Goal: Transaction & Acquisition: Purchase product/service

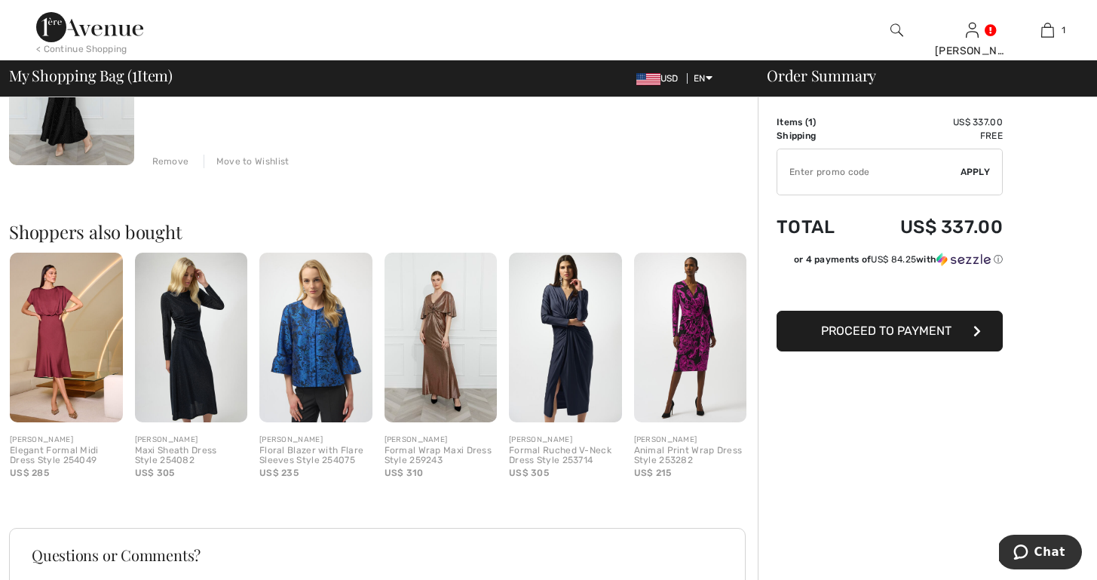
scroll to position [243, 0]
click at [309, 448] on div "Floral Blazer with Flare Sleeves Style 254075" at bounding box center [315, 456] width 113 height 21
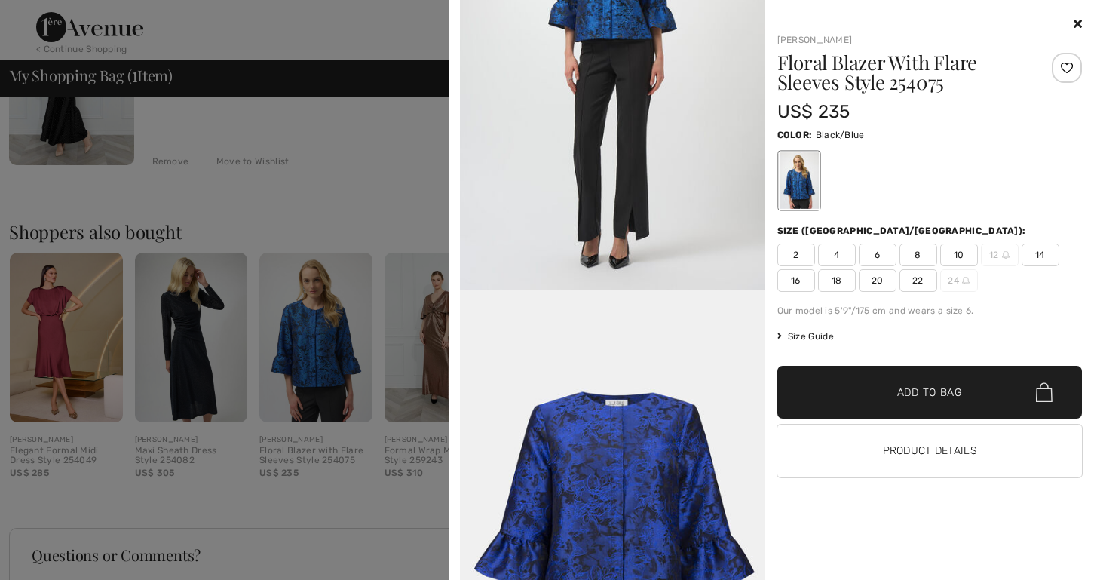
scroll to position [1712, 0]
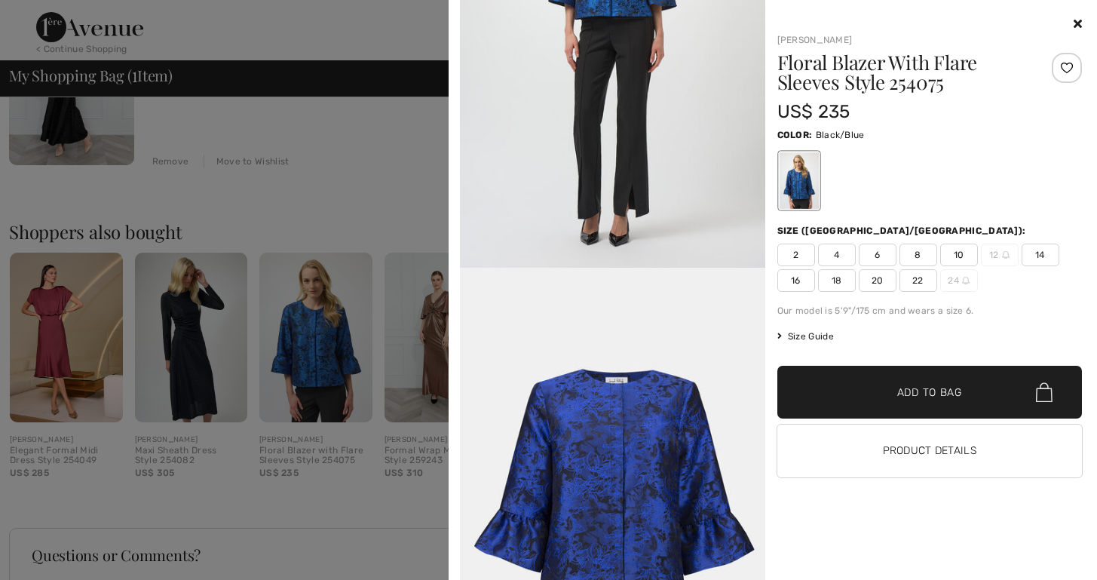
click at [1074, 20] on icon at bounding box center [1078, 23] width 8 height 12
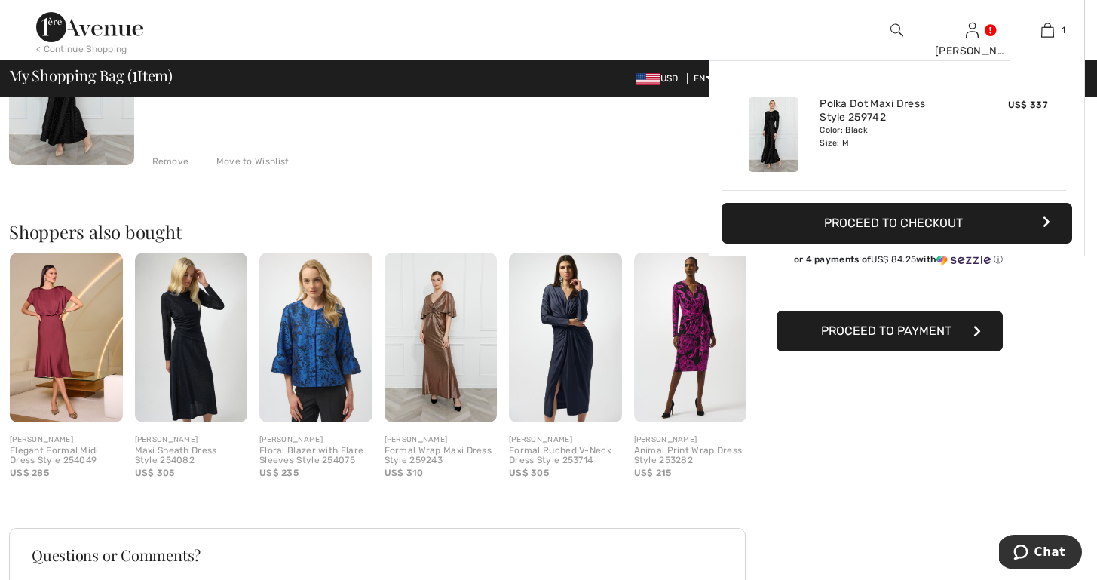
click at [907, 219] on button "Proceed to Checkout" at bounding box center [897, 223] width 351 height 41
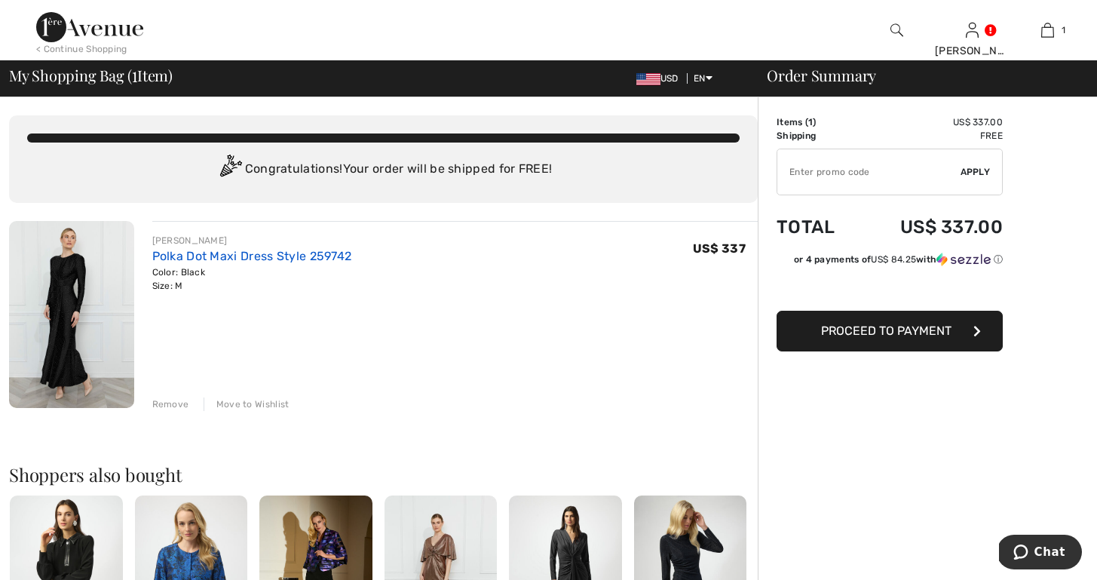
click at [173, 253] on link "Polka Dot Maxi Dress Style 259742" at bounding box center [252, 256] width 200 height 14
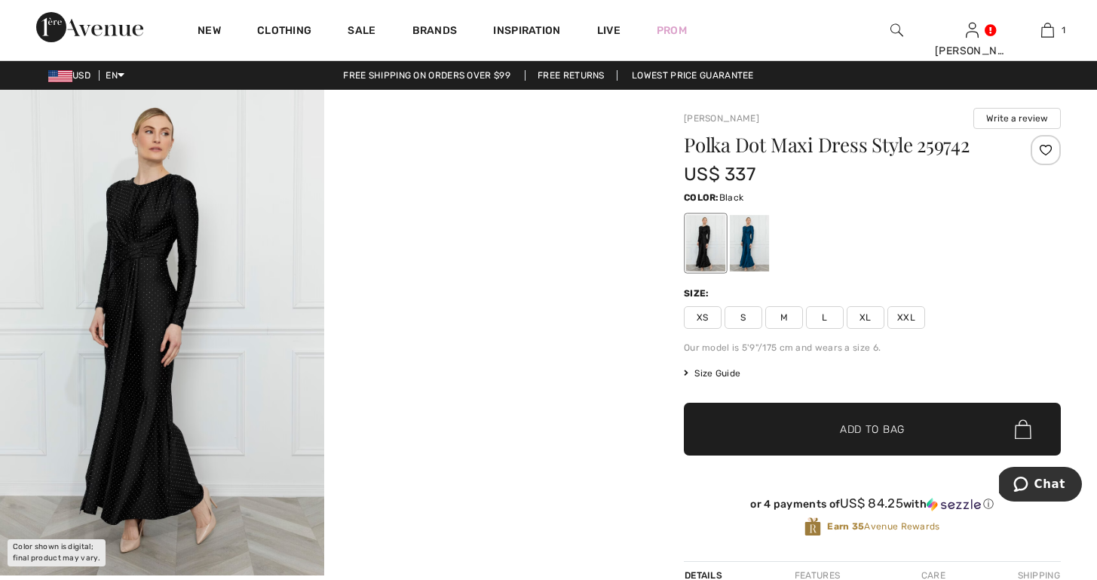
click at [443, 252] on video "Your browser does not support the video tag." at bounding box center [486, 171] width 324 height 162
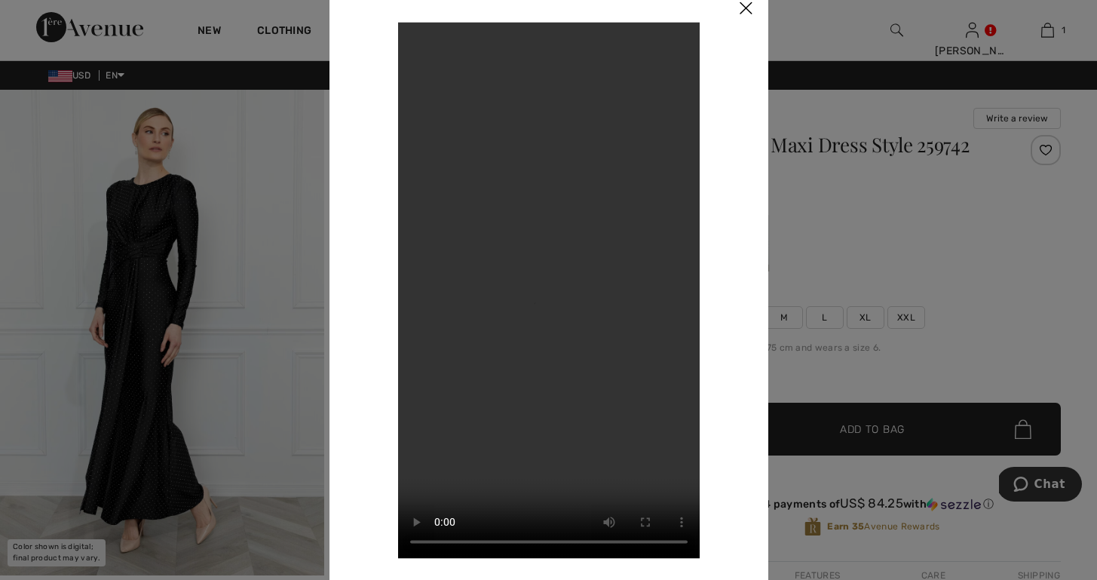
scroll to position [1, 0]
click at [743, 8] on img at bounding box center [745, 9] width 45 height 47
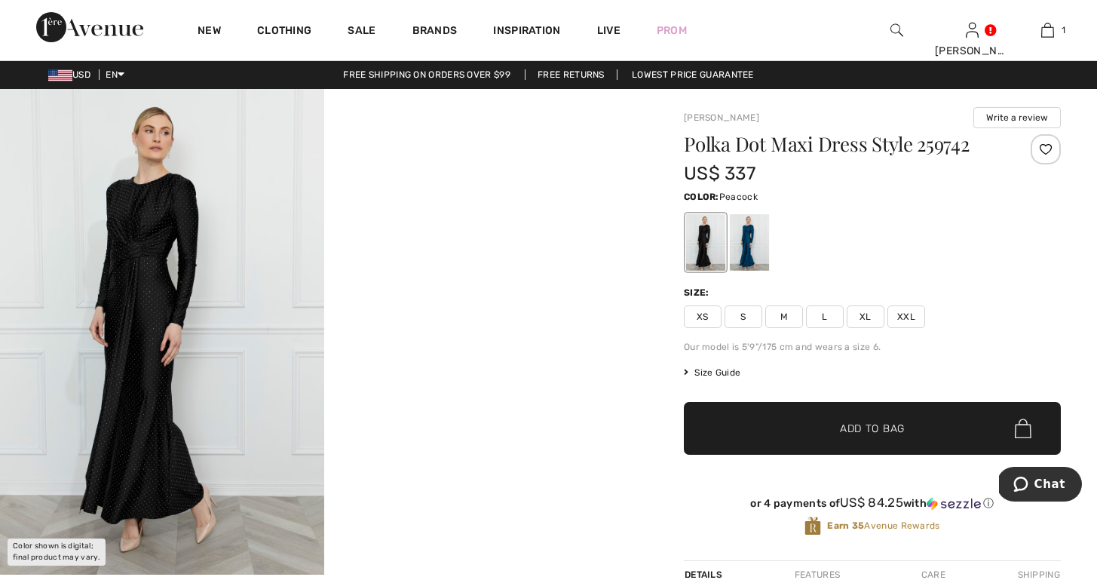
click at [747, 245] on div at bounding box center [749, 242] width 39 height 57
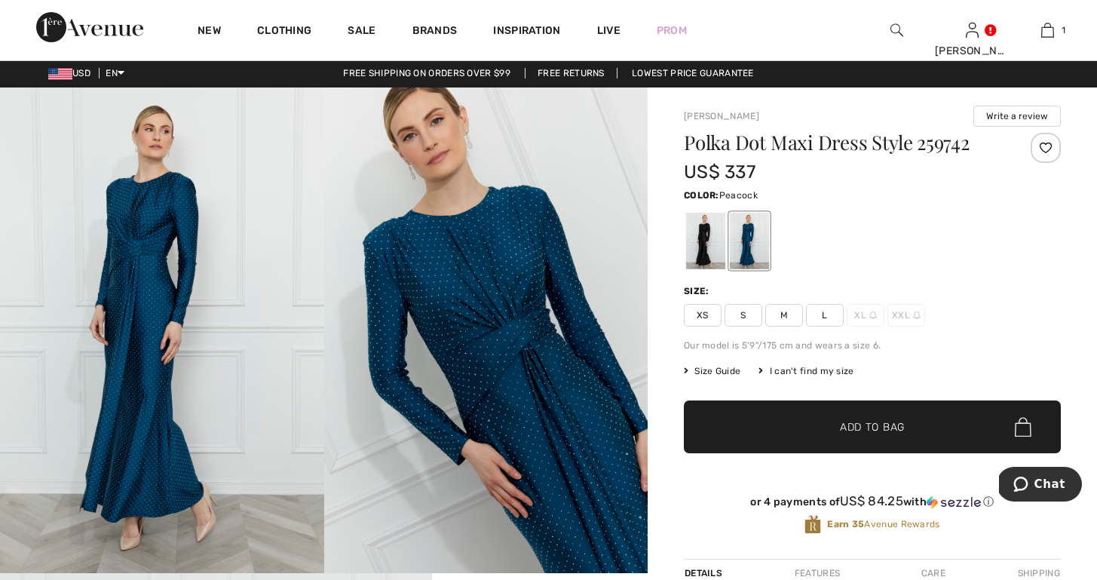
scroll to position [0, 0]
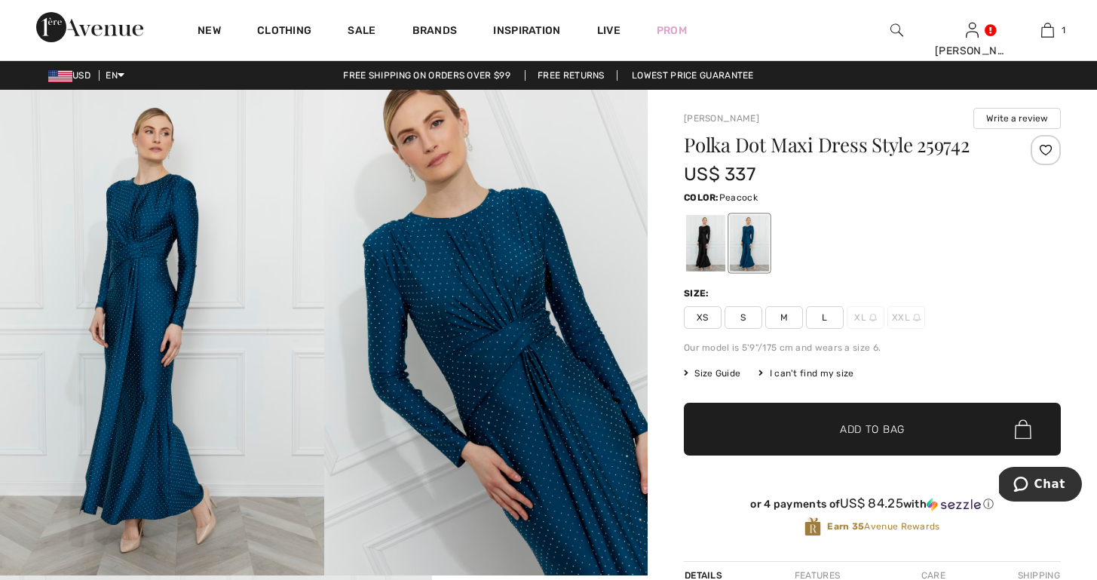
click at [783, 313] on span "M" at bounding box center [784, 317] width 38 height 23
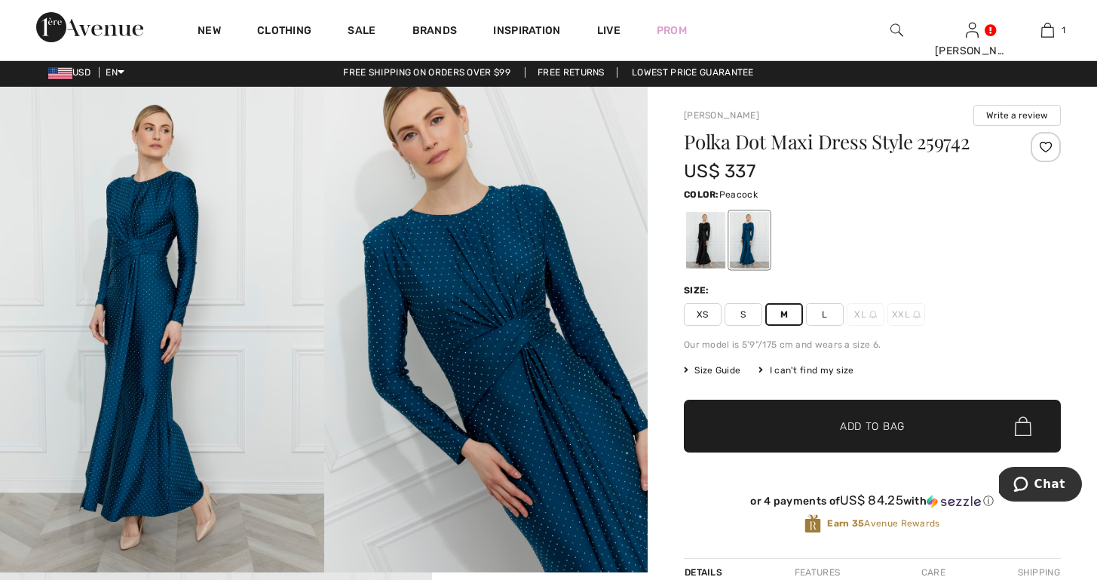
scroll to position [0, 1]
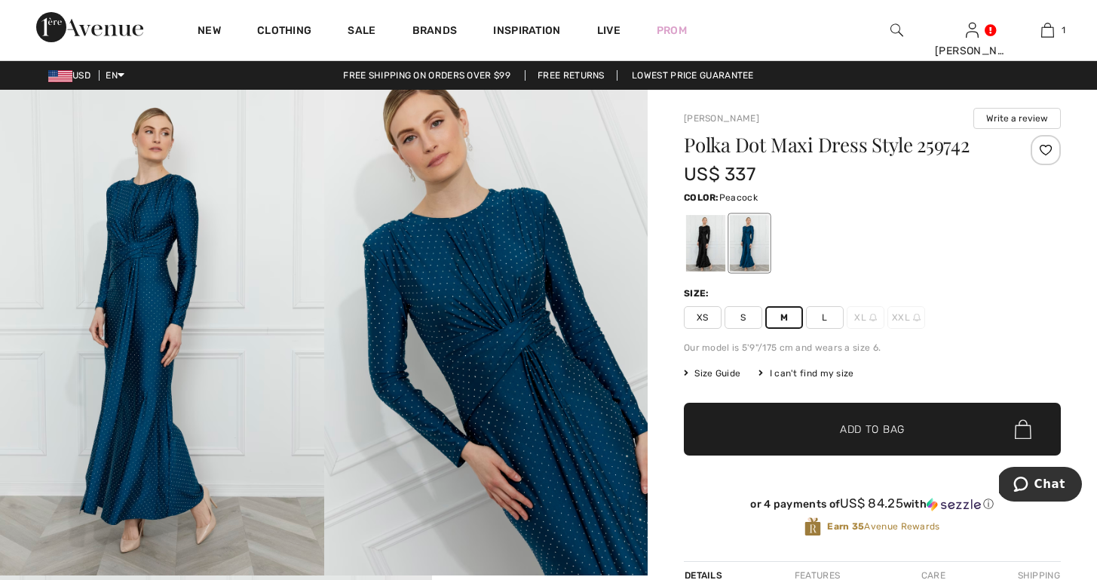
click at [832, 425] on span "✔ Added to Bag" at bounding box center [850, 429] width 92 height 16
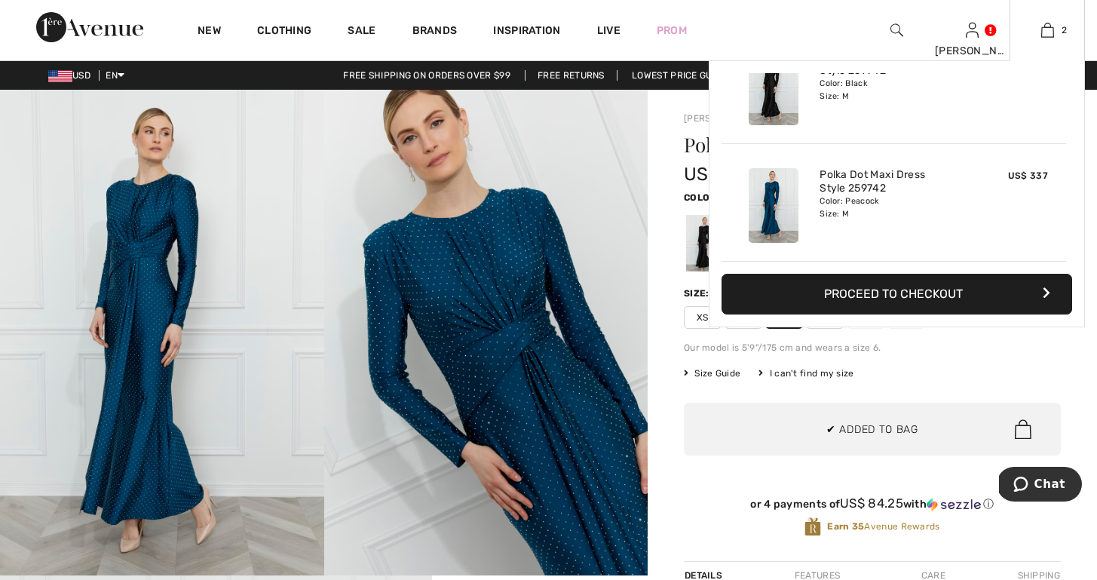
scroll to position [0, 0]
click at [847, 105] on div "Polka Dot Maxi Dress Style 259742 Color: Black Size: M" at bounding box center [894, 87] width 161 height 87
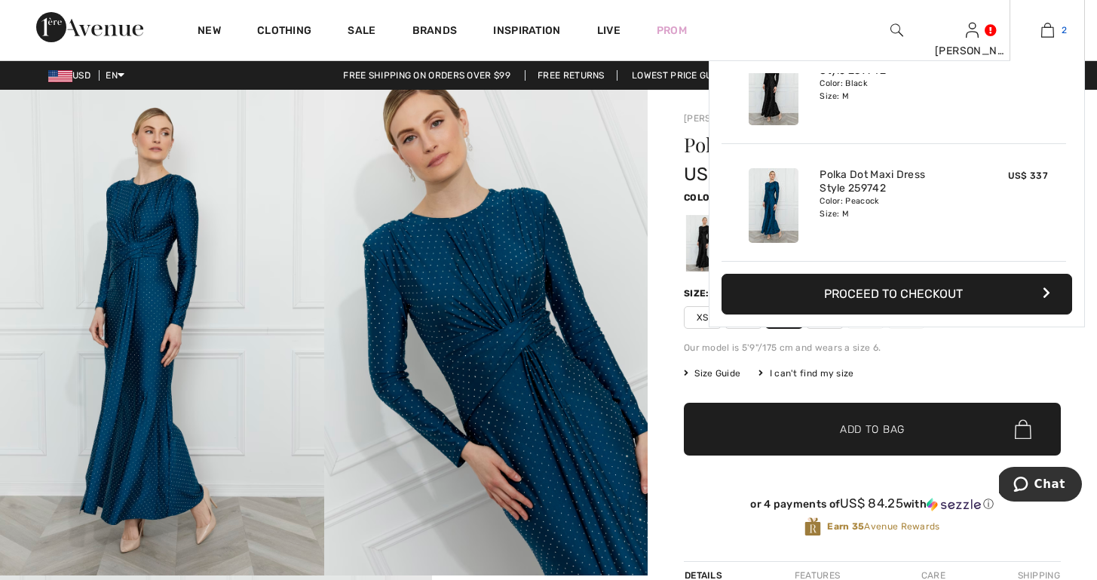
click at [1057, 29] on link "2" at bounding box center [1047, 30] width 74 height 18
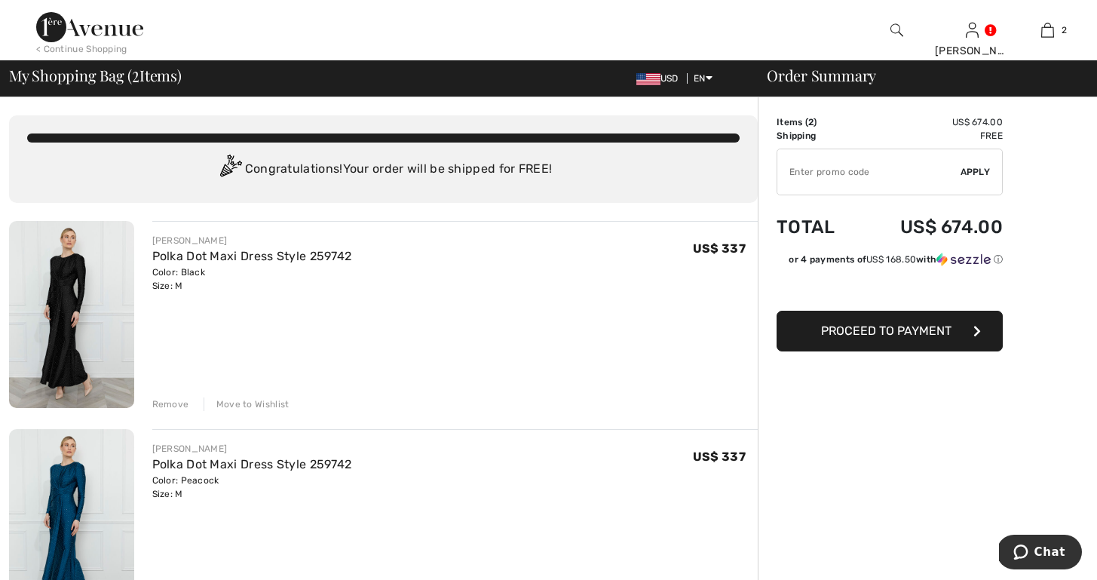
click at [168, 404] on div "Remove" at bounding box center [170, 404] width 37 height 14
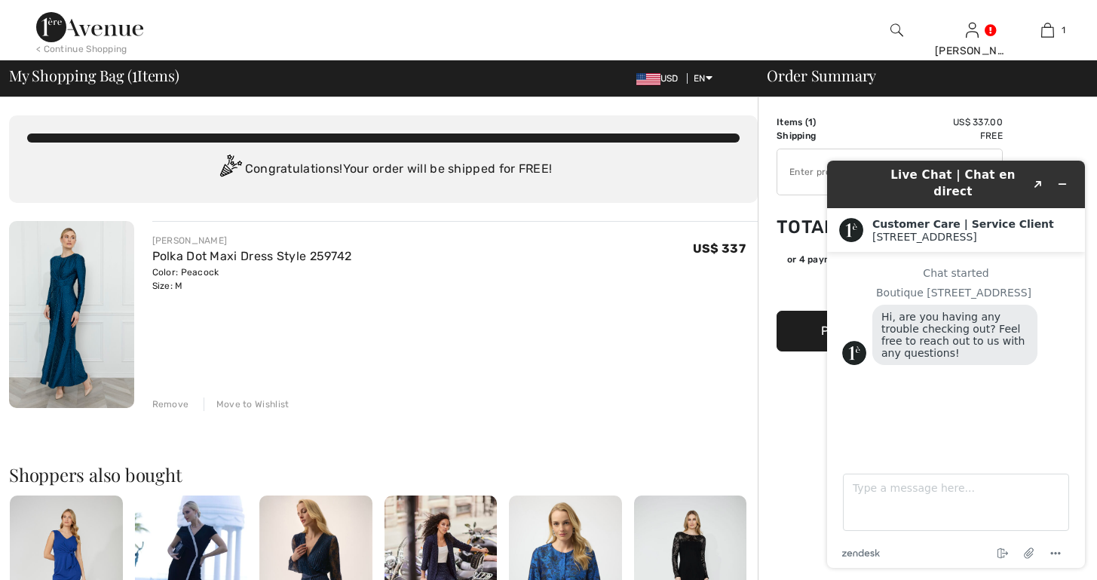
click at [783, 437] on div "Order Summary Details Items ( 1 ) US$ 337.00 Promo code US$ 0.00 Shipping Free …" at bounding box center [927, 564] width 339 height 934
click at [844, 167] on div "Live Chat | Chat en direct Created with Sketch." at bounding box center [956, 184] width 237 height 35
click at [801, 413] on div "Order Summary Details Items ( 1 ) US$ 337.00 Promo code US$ 0.00 Shipping Free …" at bounding box center [927, 564] width 339 height 934
click at [796, 164] on input "TEXT" at bounding box center [868, 171] width 183 height 45
click at [802, 134] on td "Shipping" at bounding box center [818, 136] width 82 height 14
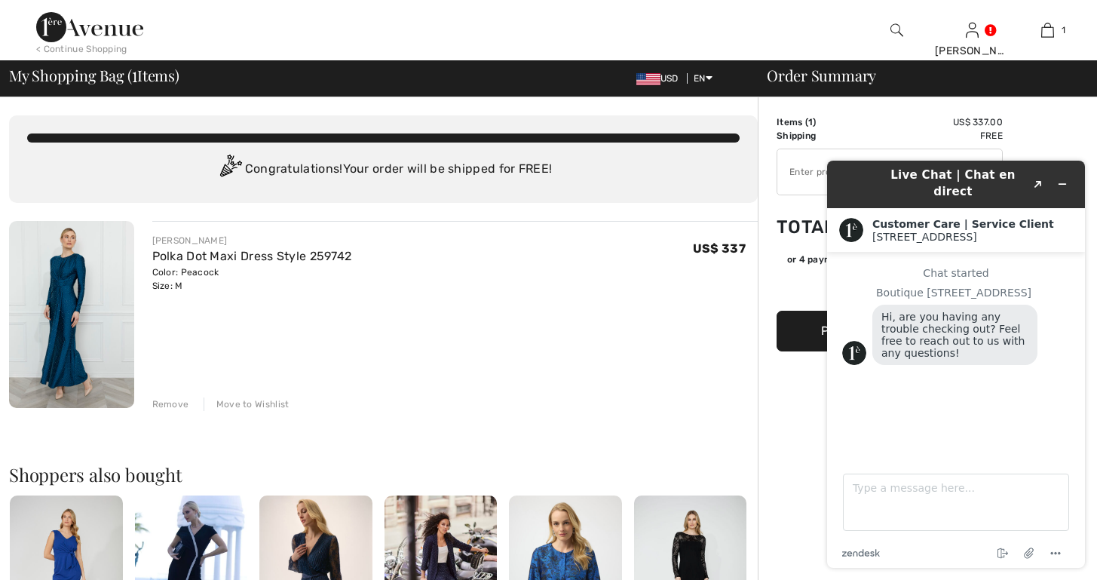
click at [783, 171] on input "TEXT" at bounding box center [868, 171] width 183 height 45
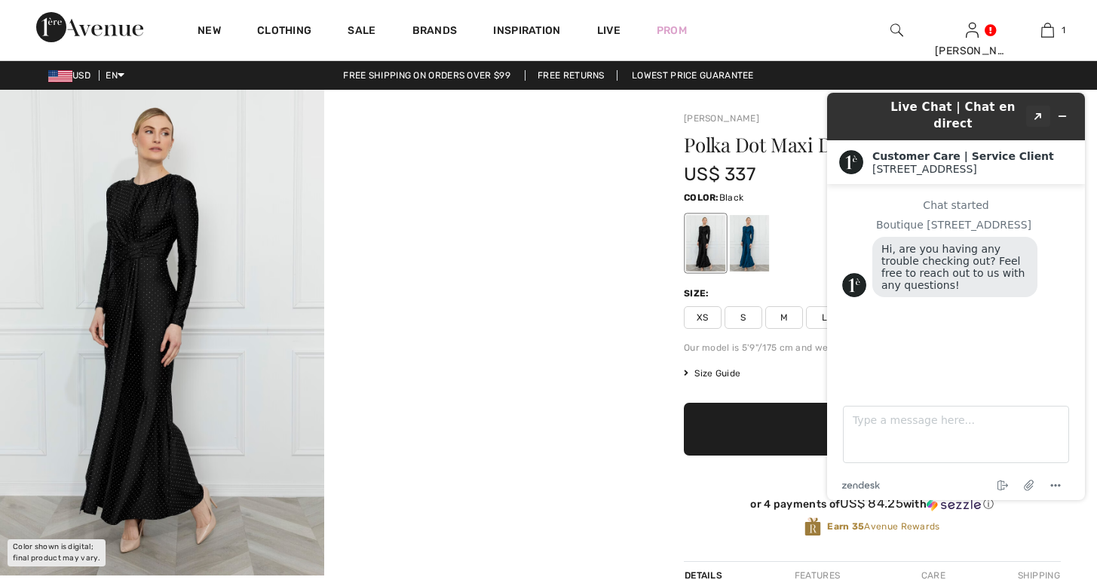
click at [1036, 113] on icon "Created with Sketch." at bounding box center [1038, 117] width 9 height 8
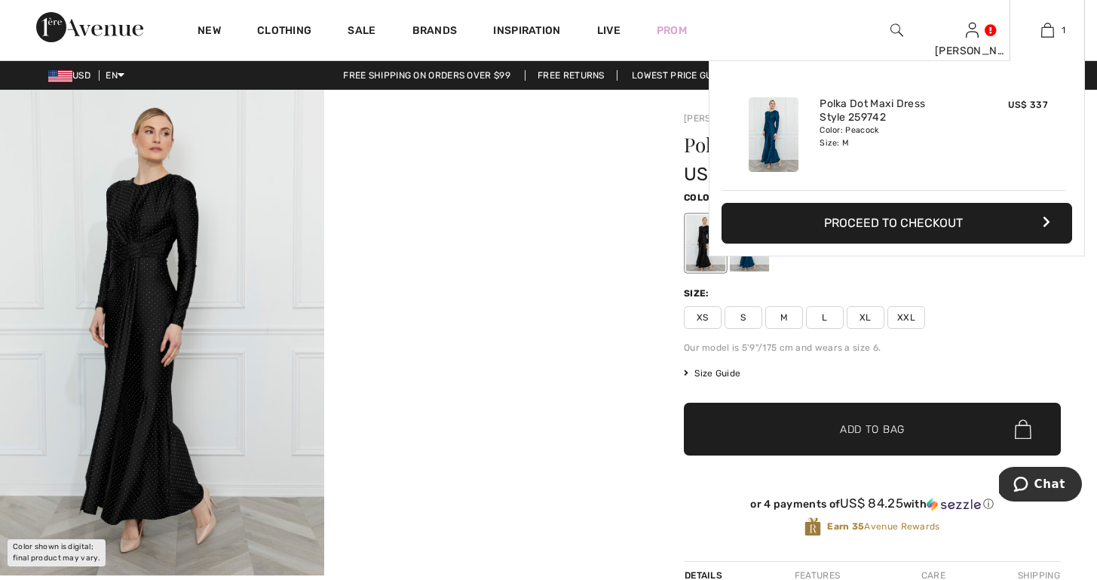
click at [915, 220] on button "Proceed to Checkout" at bounding box center [897, 223] width 351 height 41
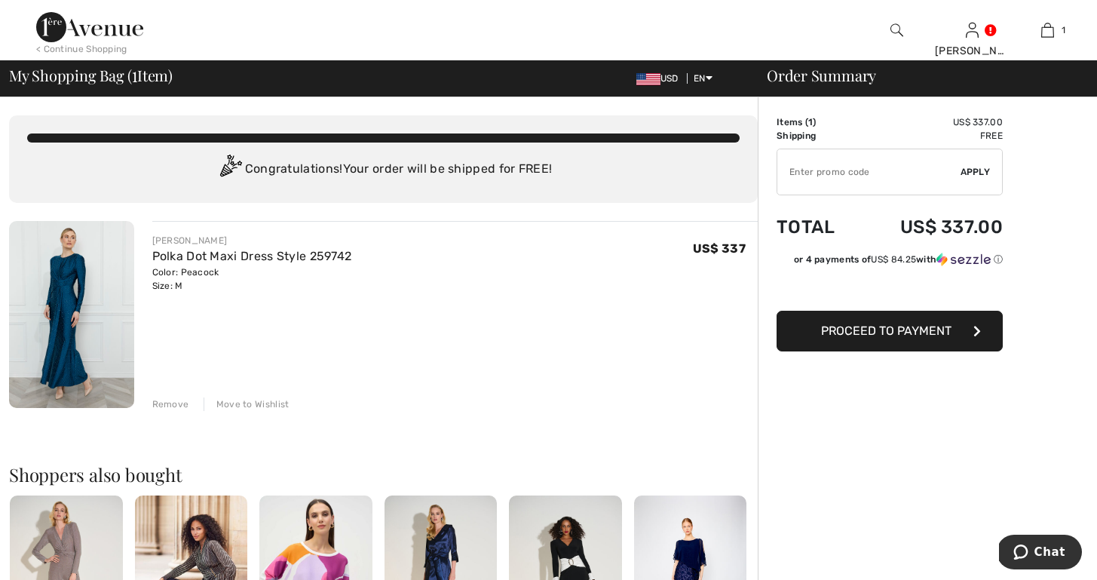
click at [821, 329] on span "Proceed to Payment" at bounding box center [886, 330] width 130 height 14
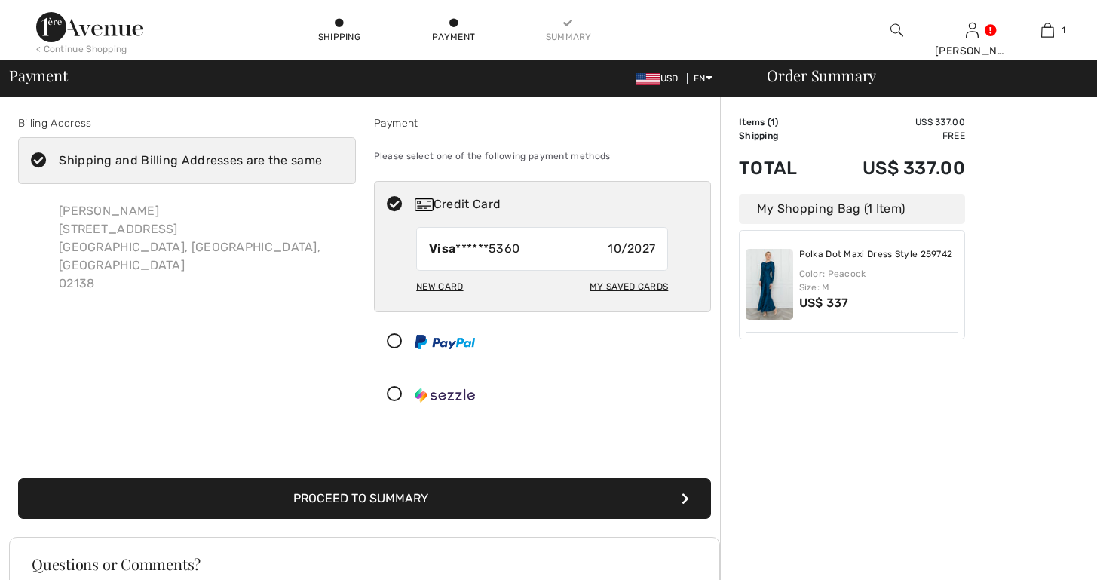
checkbox input "true"
click at [146, 229] on div "[PERSON_NAME][GEOGRAPHIC_DATA][STREET_ADDRESS]" at bounding box center [201, 247] width 309 height 115
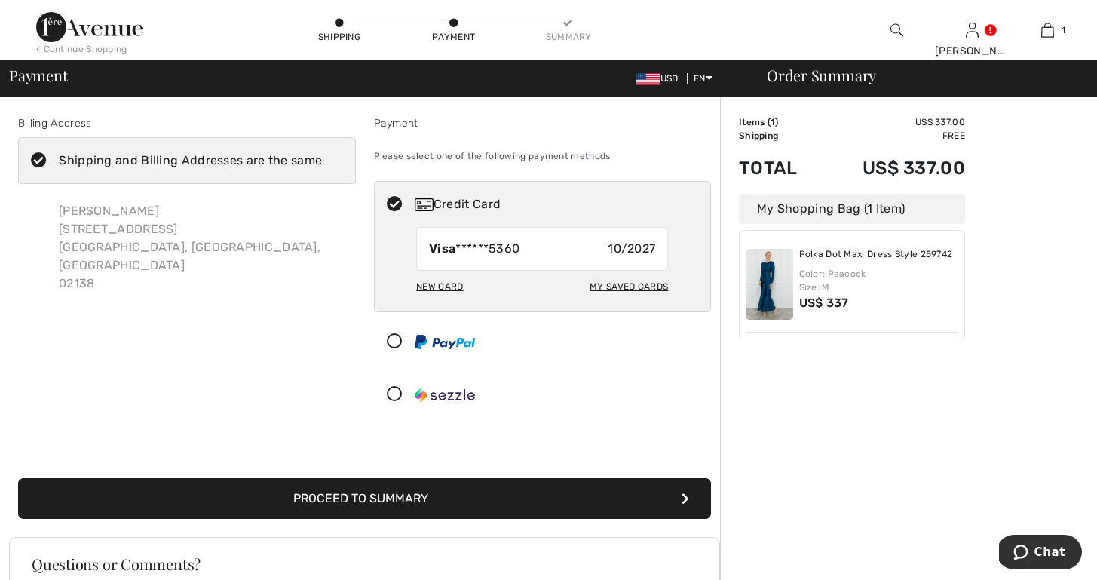
click at [425, 286] on div "New Card" at bounding box center [439, 287] width 47 height 26
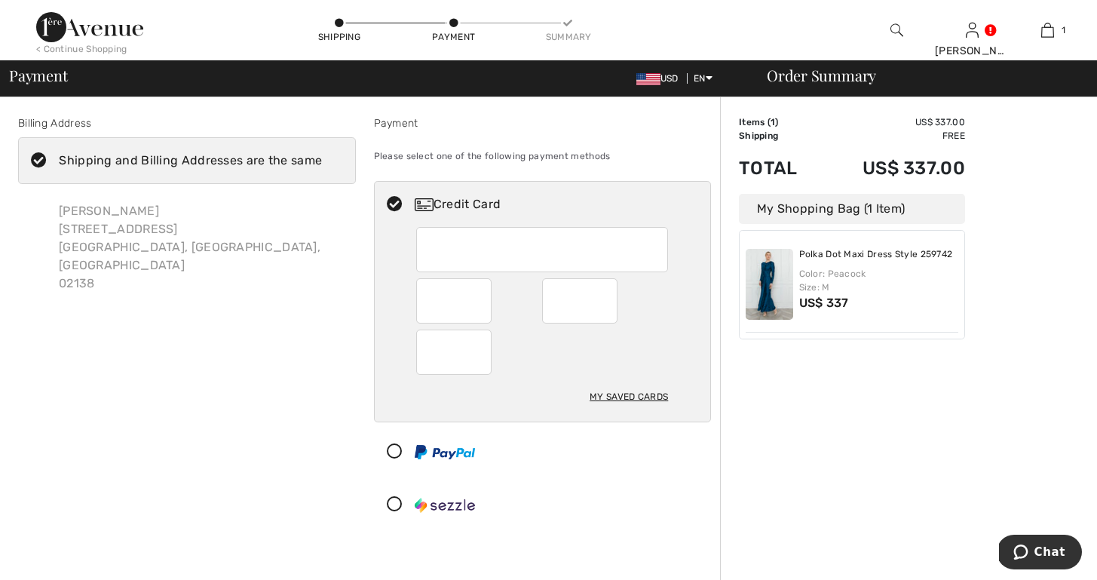
click at [412, 282] on div "My Saved Cards" at bounding box center [543, 324] width 336 height 195
click at [618, 393] on div "My Saved Cards" at bounding box center [629, 397] width 78 height 26
radio input "true"
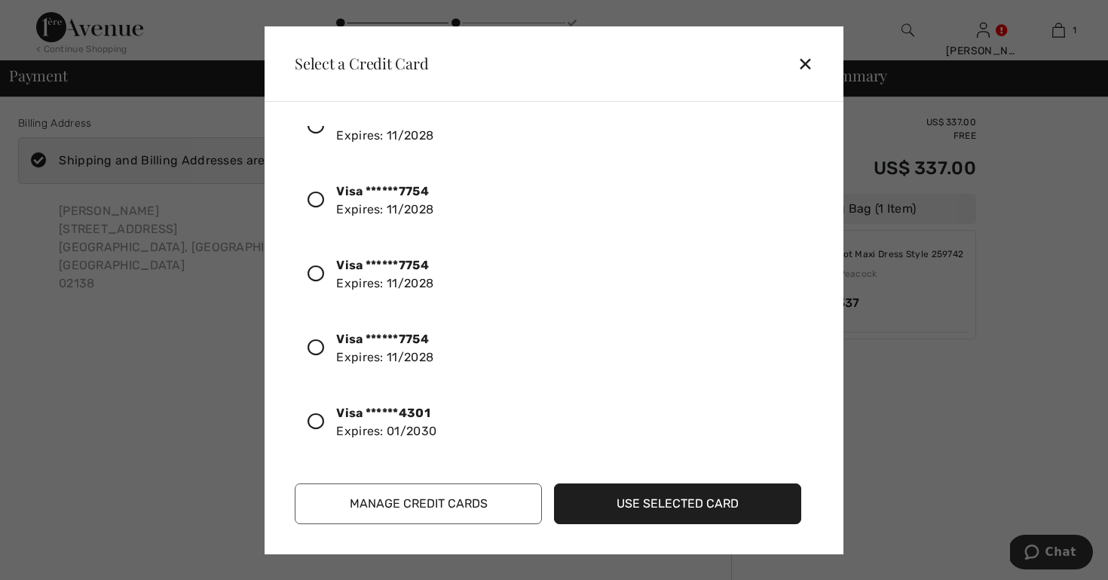
scroll to position [190, 0]
click at [403, 501] on button "Manage Credit Cards" at bounding box center [418, 503] width 247 height 41
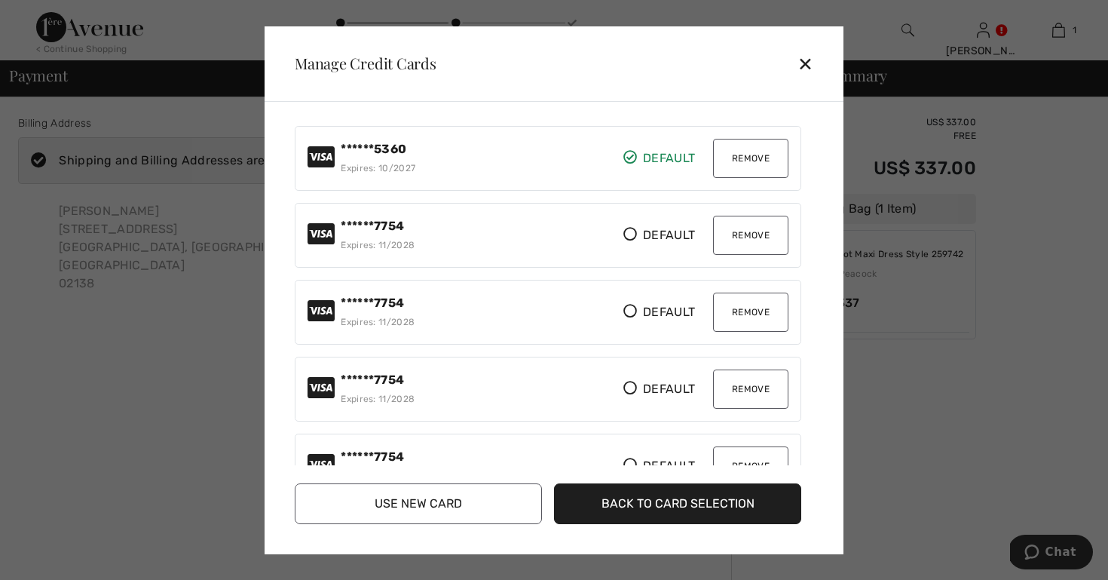
click at [742, 156] on button "Remove" at bounding box center [750, 158] width 75 height 39
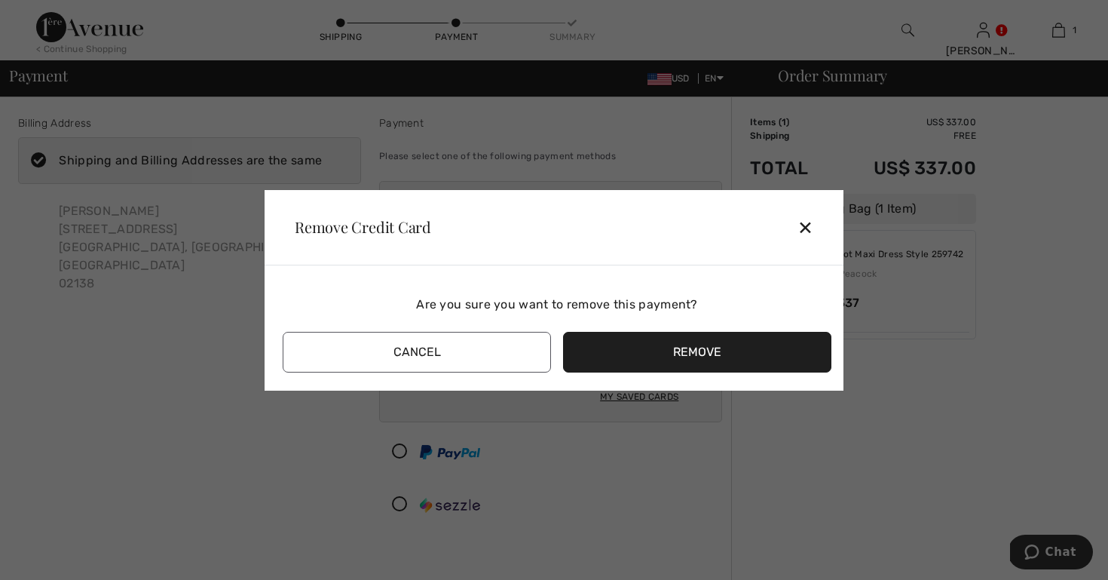
click at [620, 341] on button "Remove" at bounding box center [697, 352] width 268 height 41
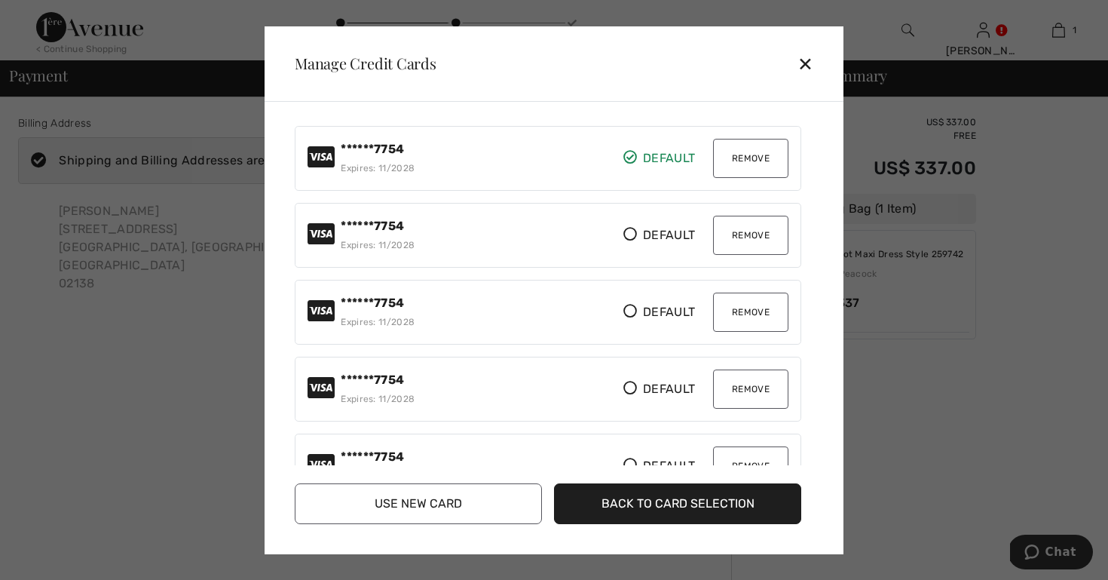
click at [734, 155] on button "Remove" at bounding box center [750, 158] width 75 height 39
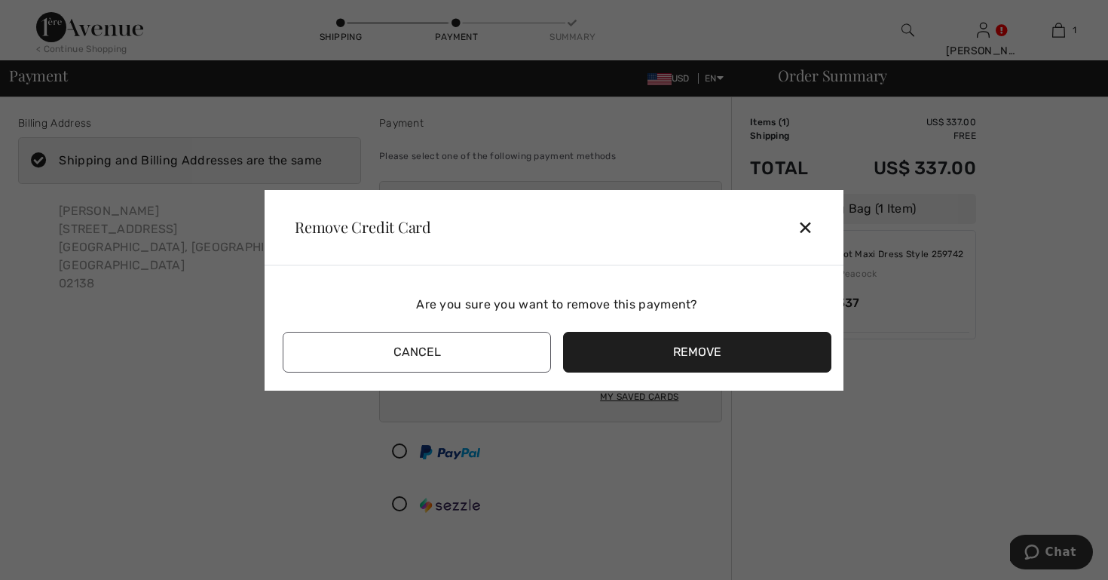
click at [670, 351] on button "Remove" at bounding box center [697, 352] width 268 height 41
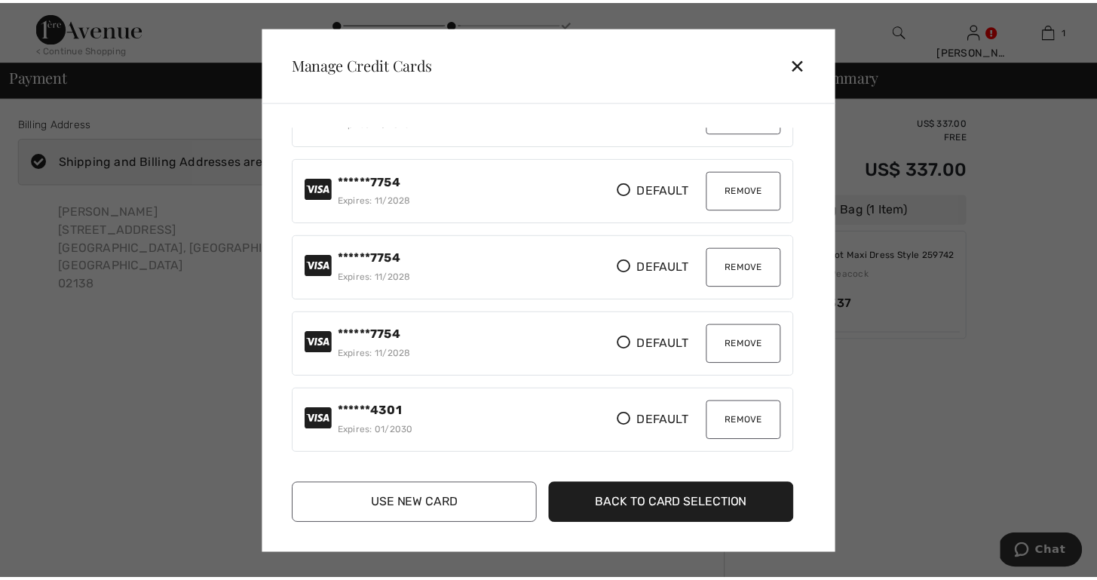
scroll to position [45, 0]
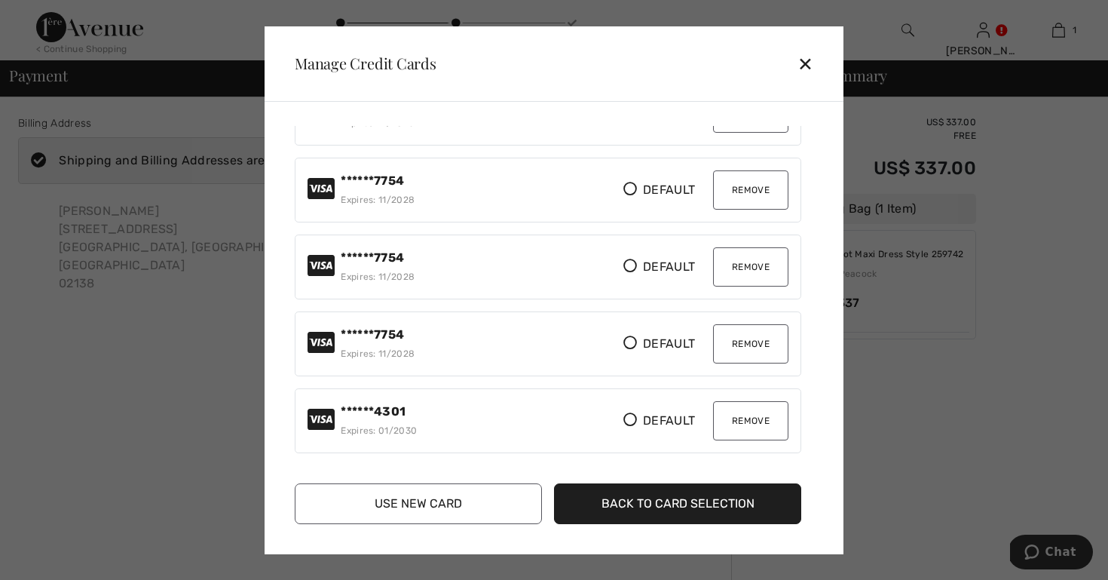
click at [624, 417] on icon at bounding box center [631, 419] width 14 height 14
click at [455, 498] on button "Use New Card" at bounding box center [418, 503] width 247 height 41
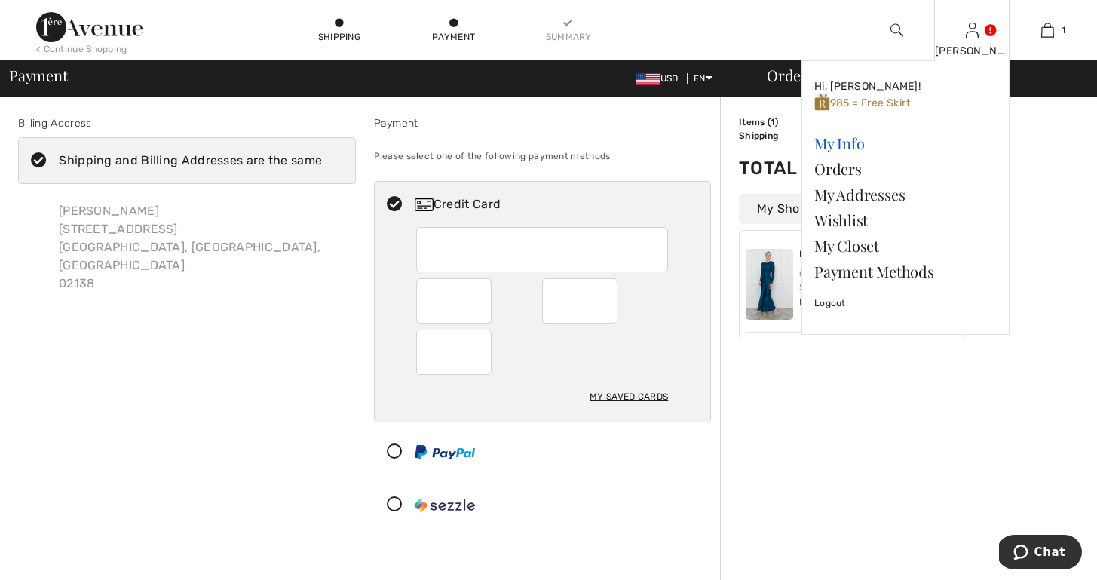
click at [838, 139] on link "My Info" at bounding box center [905, 143] width 182 height 26
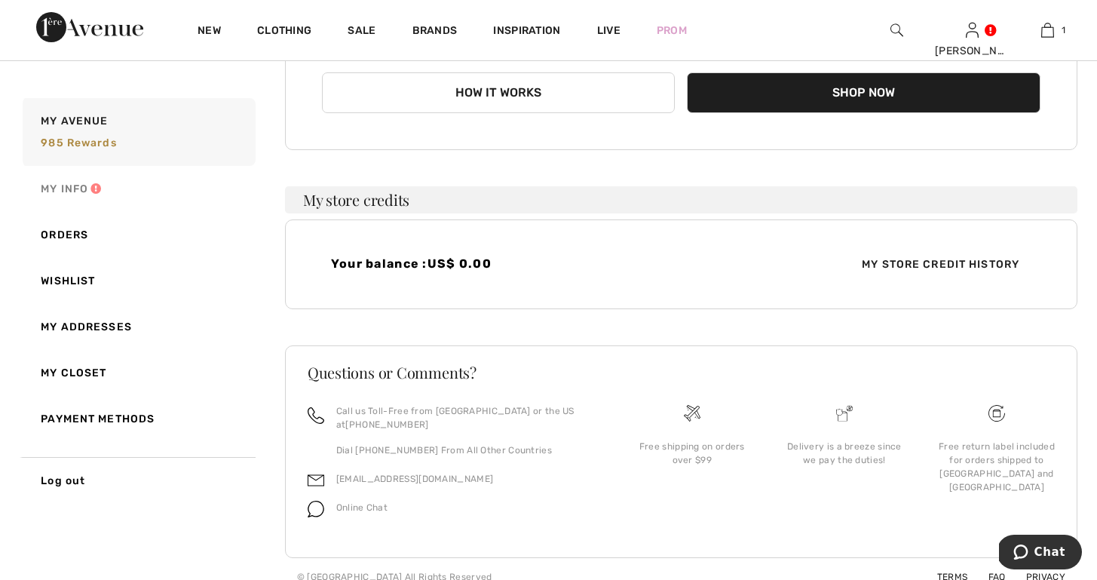
scroll to position [268, 0]
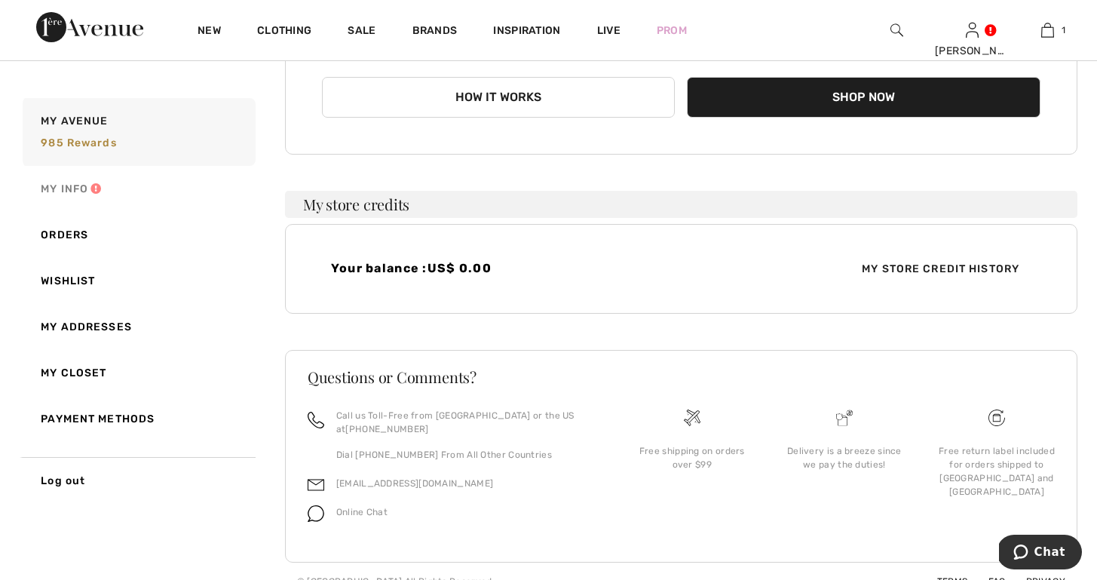
click at [59, 183] on link "My Info" at bounding box center [138, 189] width 236 height 46
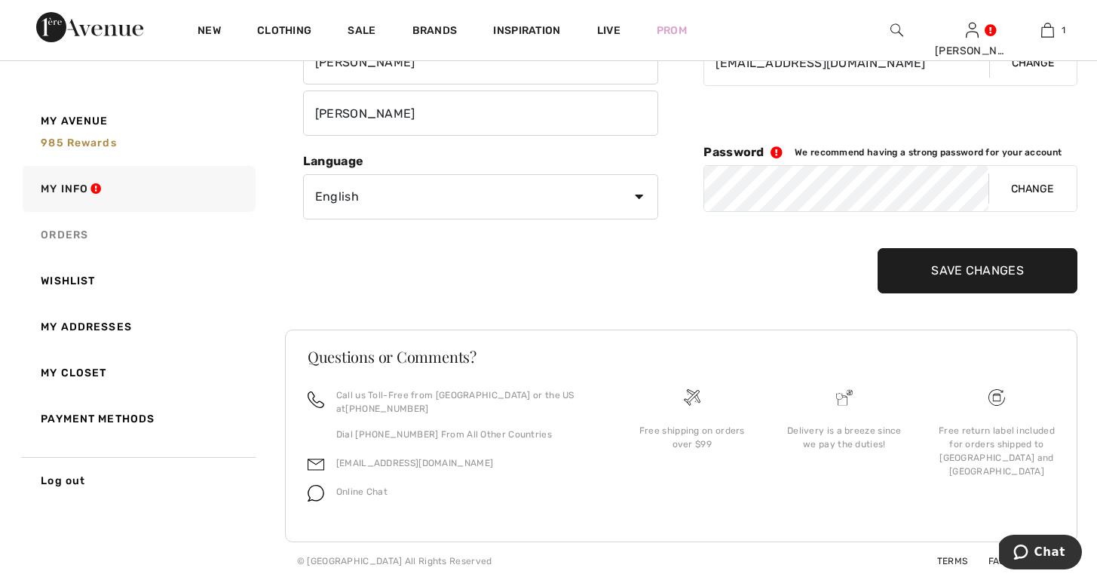
scroll to position [192, 0]
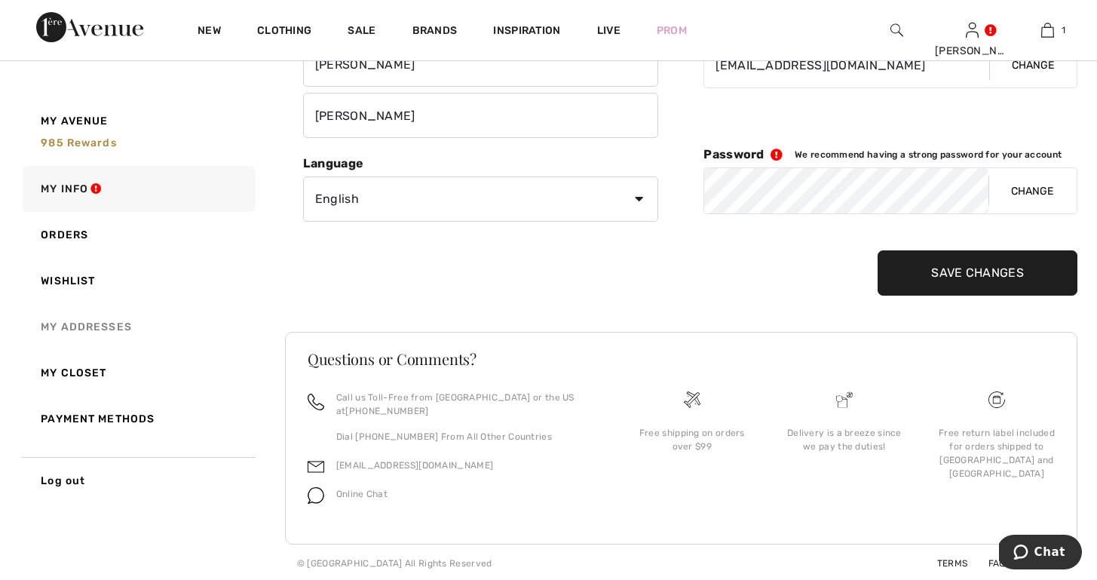
click at [86, 322] on link "My Addresses" at bounding box center [138, 327] width 236 height 46
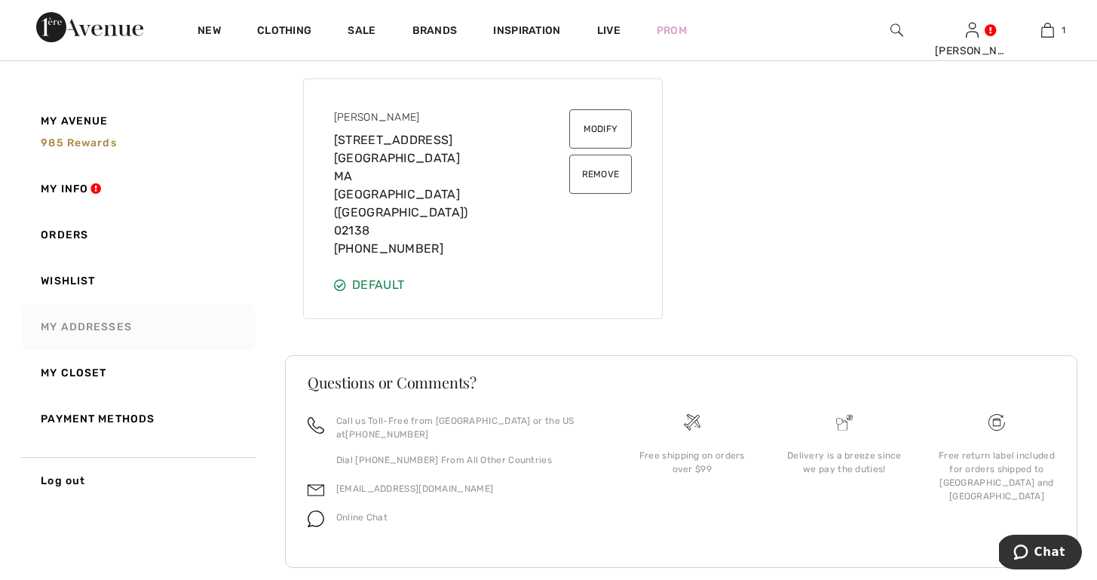
scroll to position [161, 0]
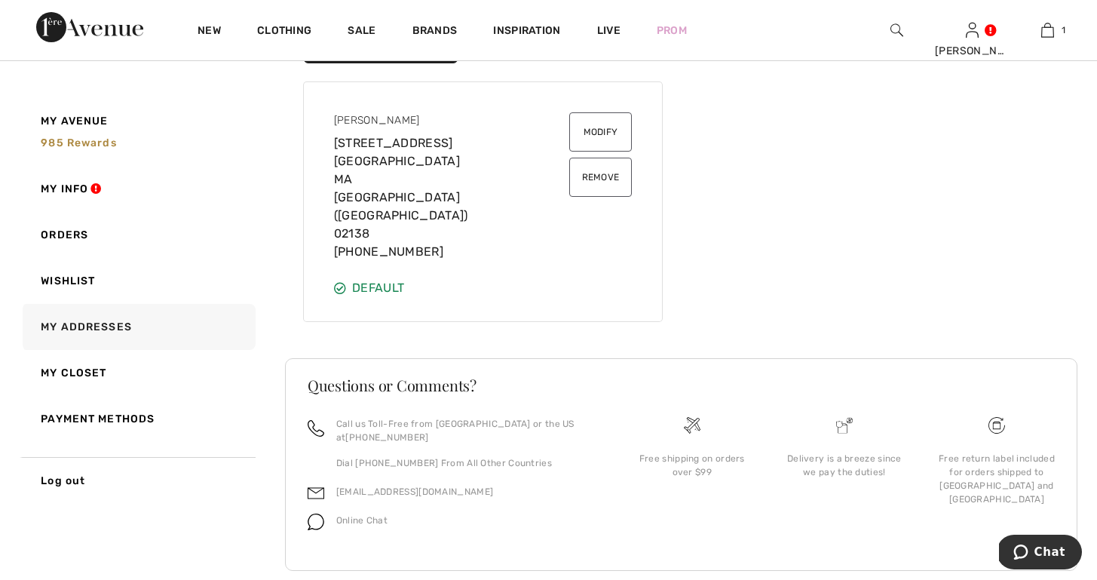
click at [587, 175] on button "Remove" at bounding box center [600, 177] width 63 height 39
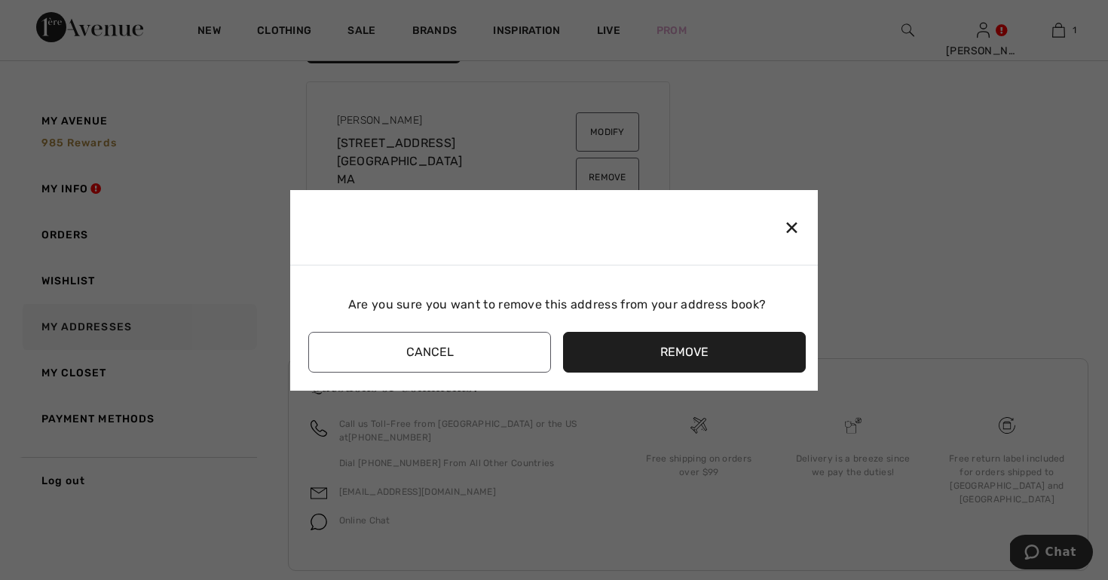
click at [624, 351] on button "Remove" at bounding box center [684, 352] width 243 height 41
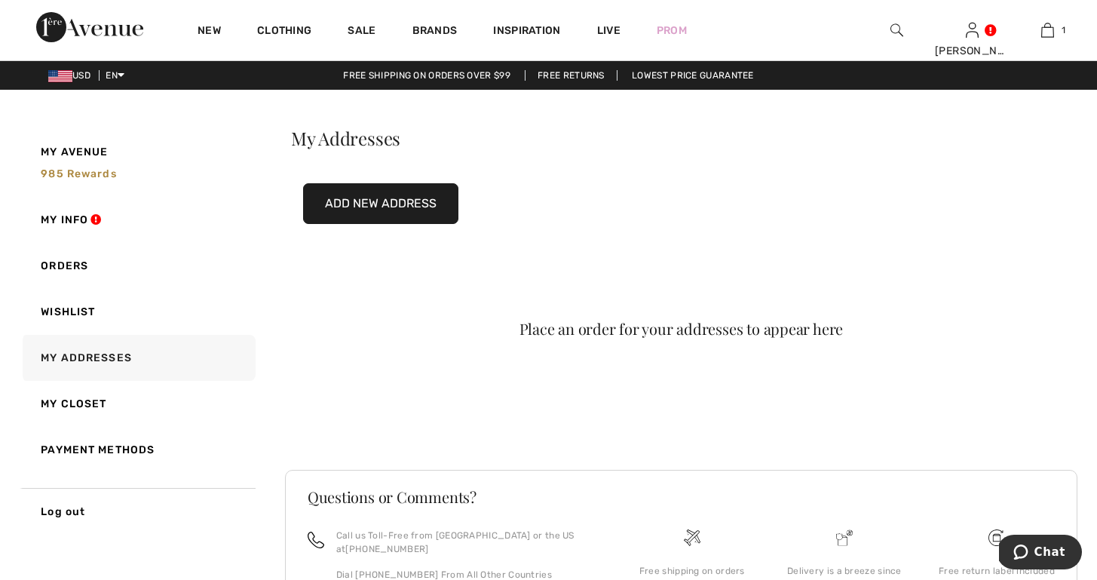
scroll to position [0, 0]
click at [360, 201] on button "Add New Address" at bounding box center [380, 203] width 155 height 41
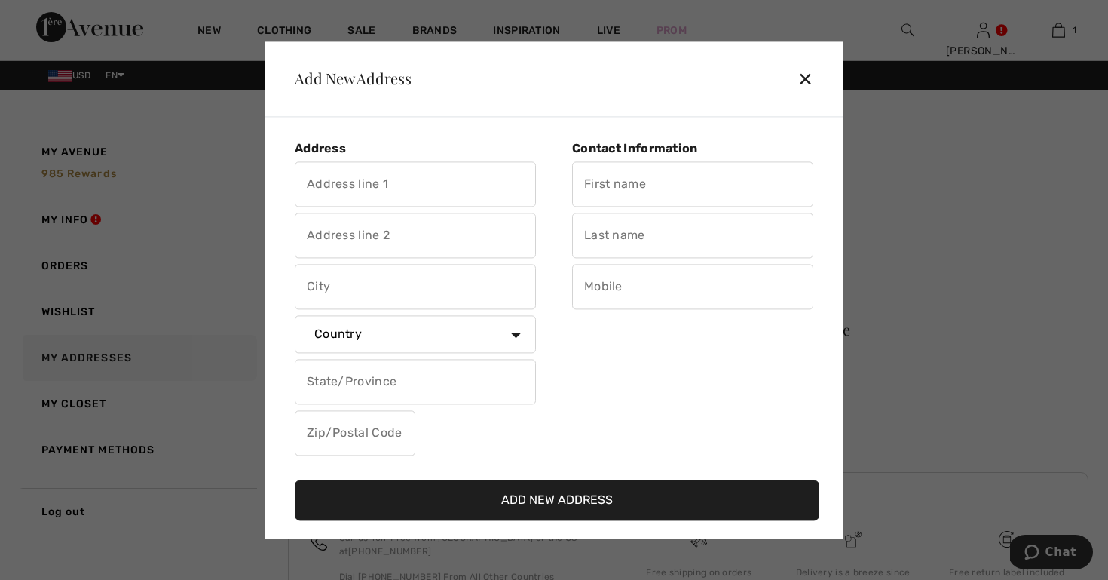
click at [583, 188] on input "text" at bounding box center [692, 183] width 241 height 45
type input "[PERSON_NAME]"
click at [589, 286] on input "text" at bounding box center [692, 286] width 241 height 45
type input "+"
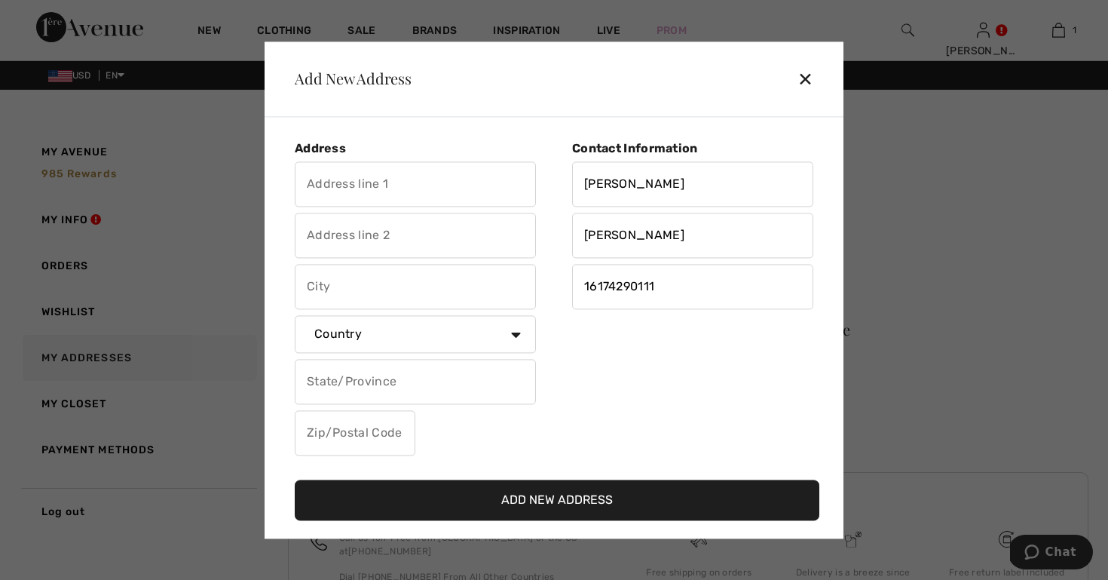
type input "16174290111"
click at [315, 183] on input "text" at bounding box center [415, 183] width 241 height 45
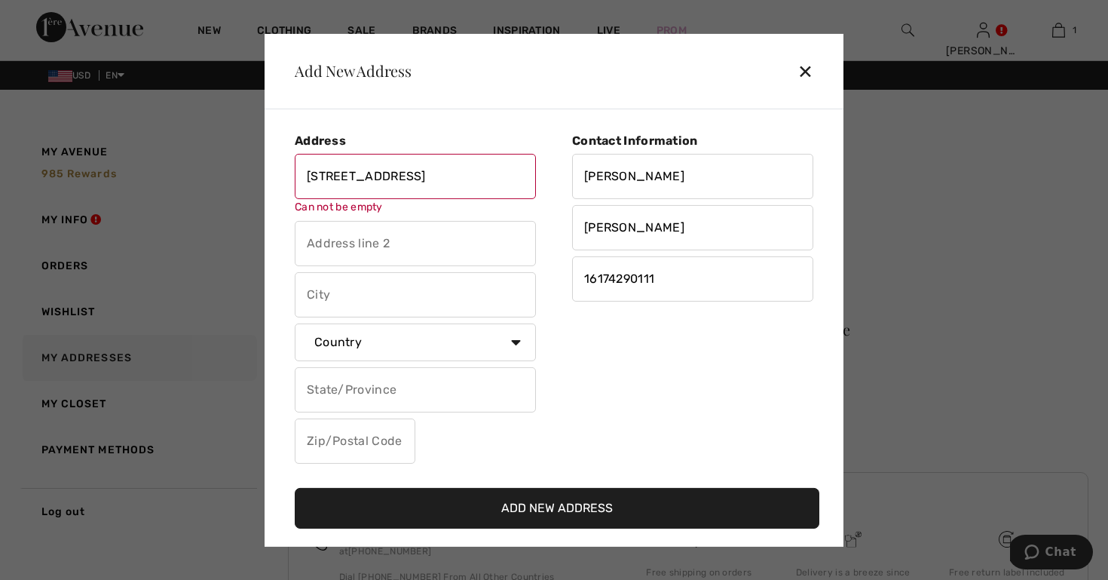
type input "960 Waltham Street"
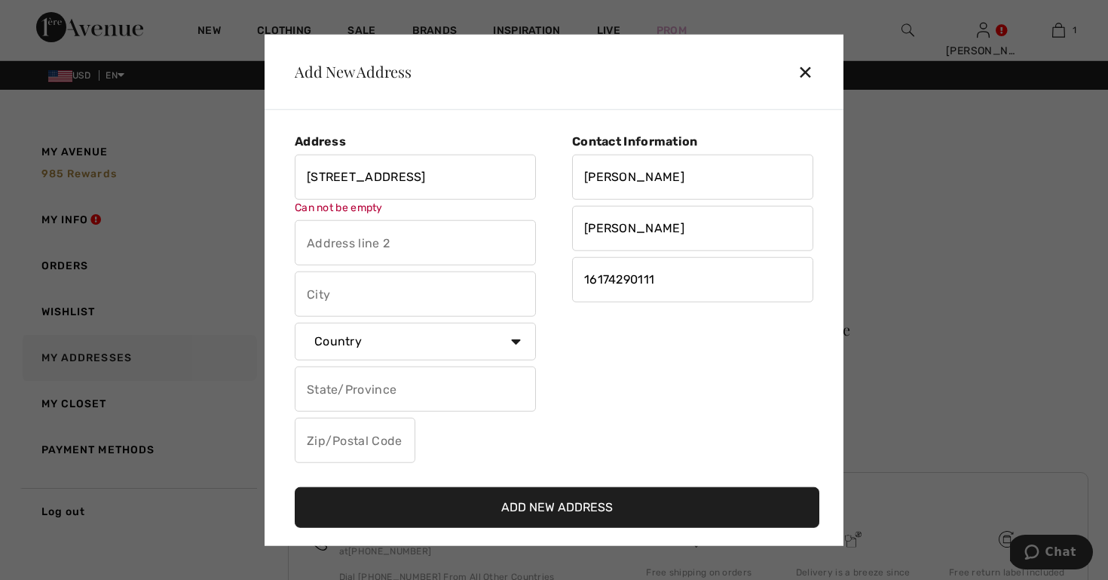
click at [304, 241] on input "text" at bounding box center [415, 242] width 241 height 45
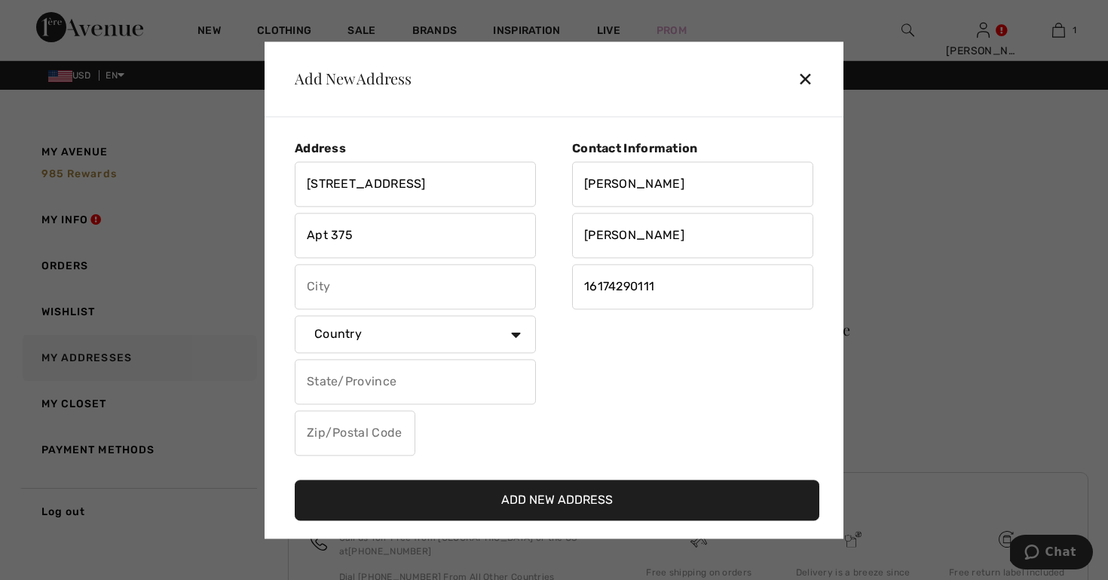
type input "Apt 375"
click at [311, 288] on input "text" at bounding box center [415, 286] width 241 height 45
type input "Lexington"
select select "US"
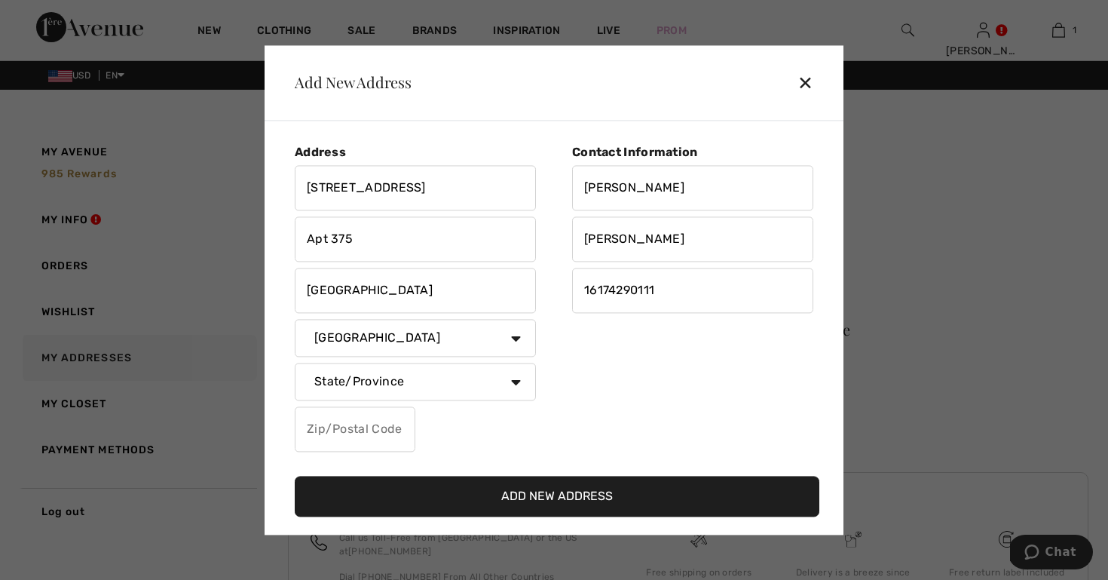
select select "MA"
click at [319, 424] on input "text" at bounding box center [355, 428] width 121 height 45
paste input "MA 02421-8074"
type input "MA024218074"
drag, startPoint x: 391, startPoint y: 431, endPoint x: 296, endPoint y: 431, distance: 94.2
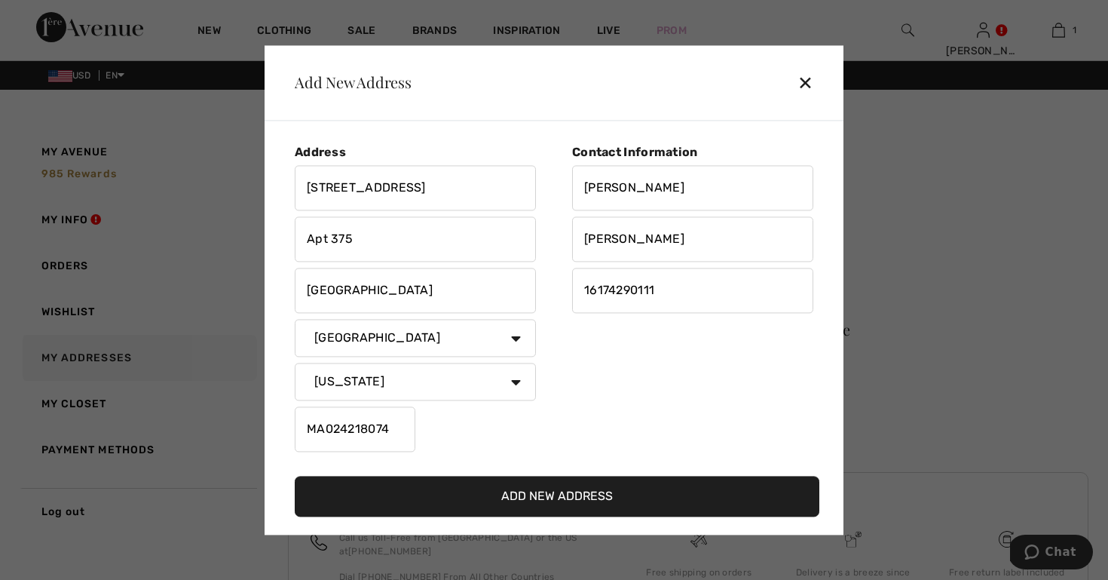
click at [296, 431] on input "MA024218074" at bounding box center [355, 428] width 121 height 45
type input "02421"
click at [536, 494] on button "Add New Address" at bounding box center [557, 496] width 525 height 41
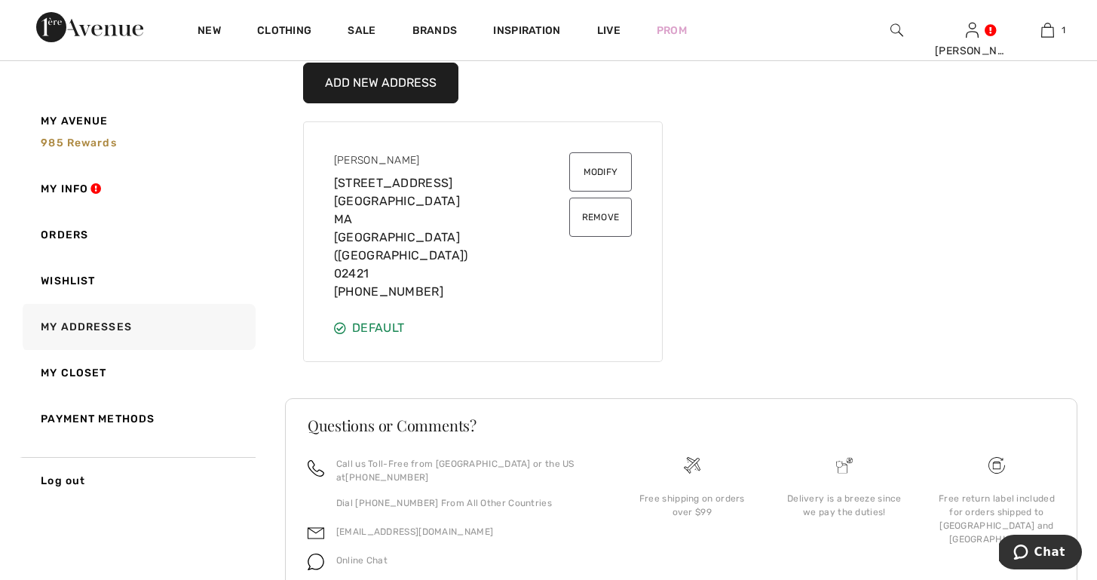
scroll to position [122, 0]
click at [111, 417] on link "Payment Methods" at bounding box center [138, 419] width 236 height 46
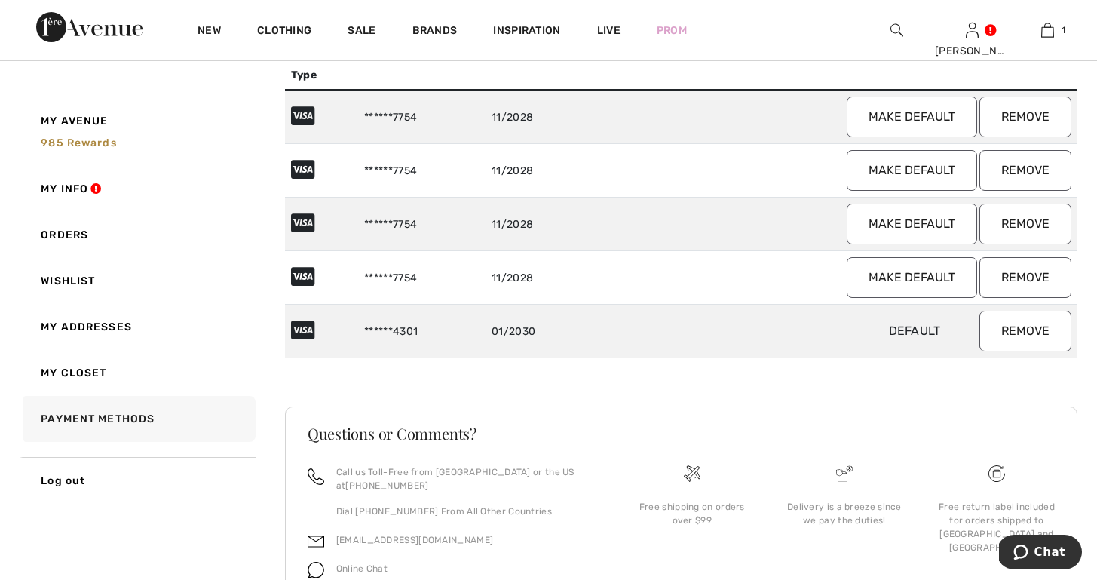
click at [1023, 113] on button "Remove" at bounding box center [1025, 117] width 92 height 41
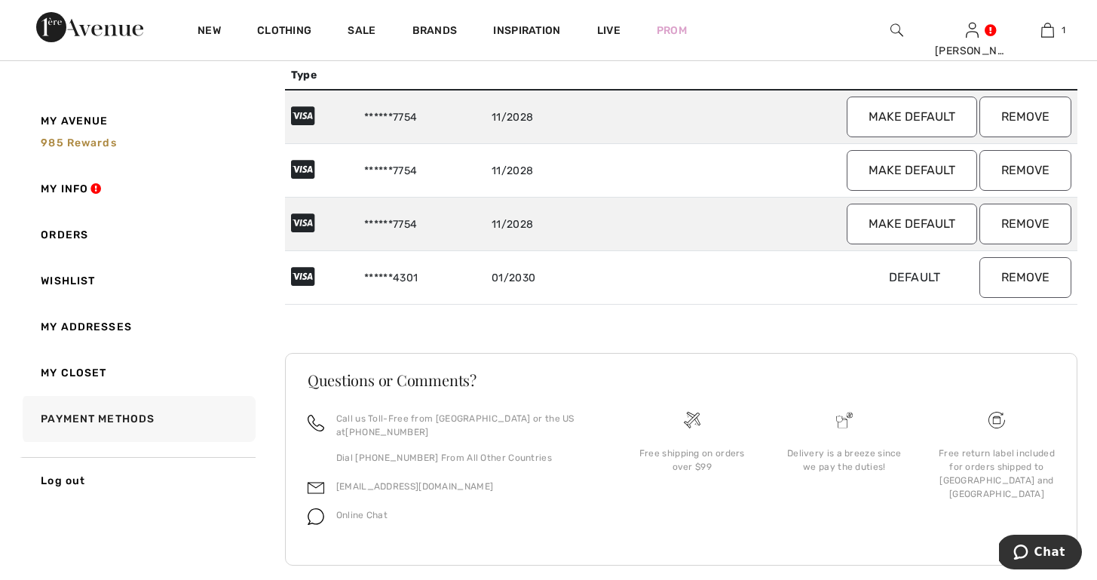
click at [1019, 109] on button "Remove" at bounding box center [1025, 117] width 92 height 41
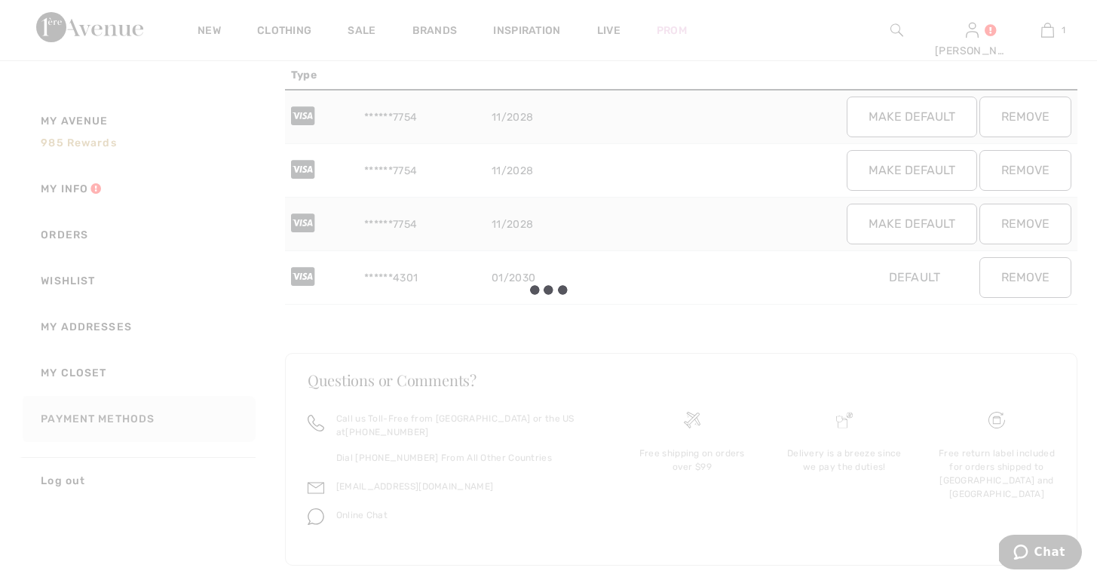
scroll to position [92, 0]
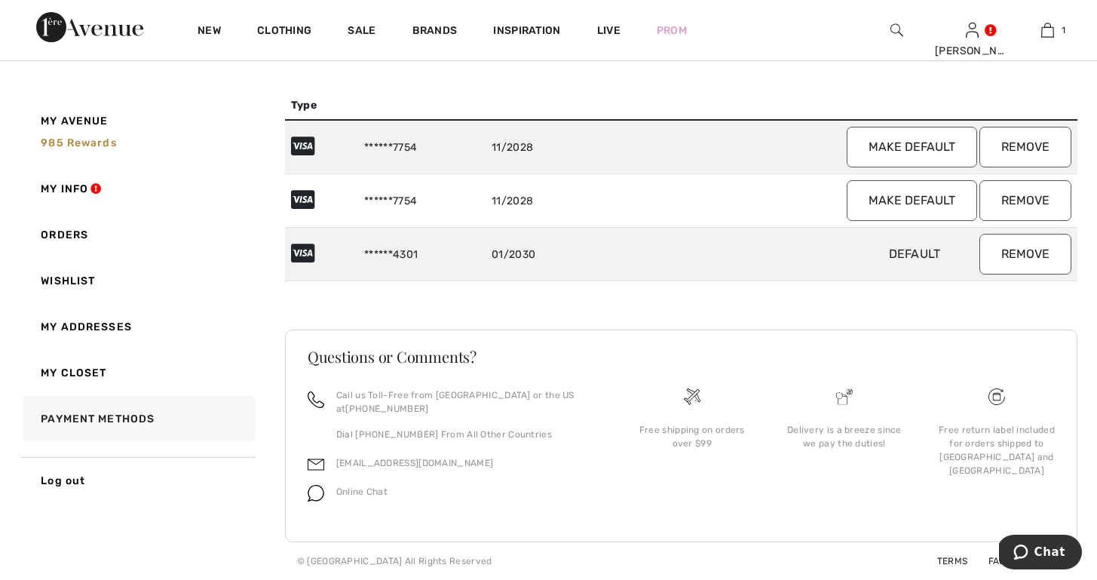
click at [1026, 140] on button "Remove" at bounding box center [1025, 147] width 92 height 41
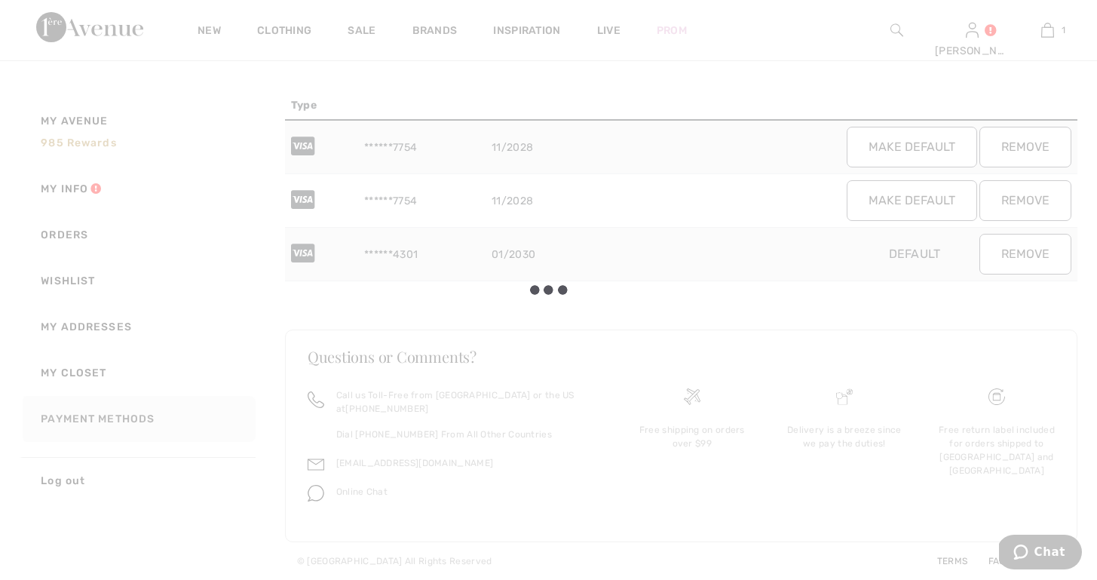
scroll to position [38, 0]
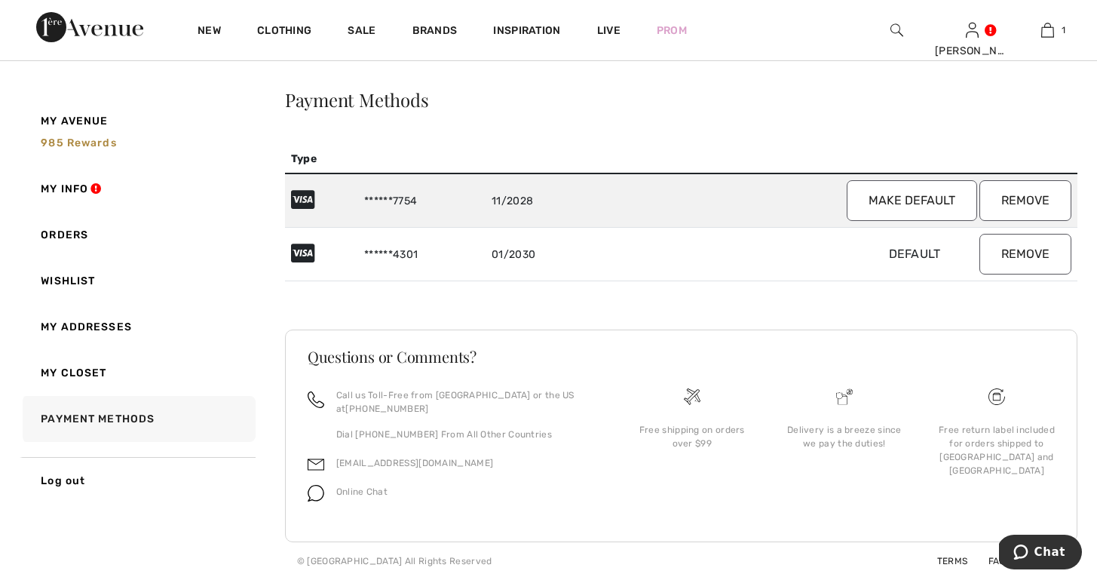
click at [1023, 198] on button "Remove" at bounding box center [1025, 200] width 92 height 41
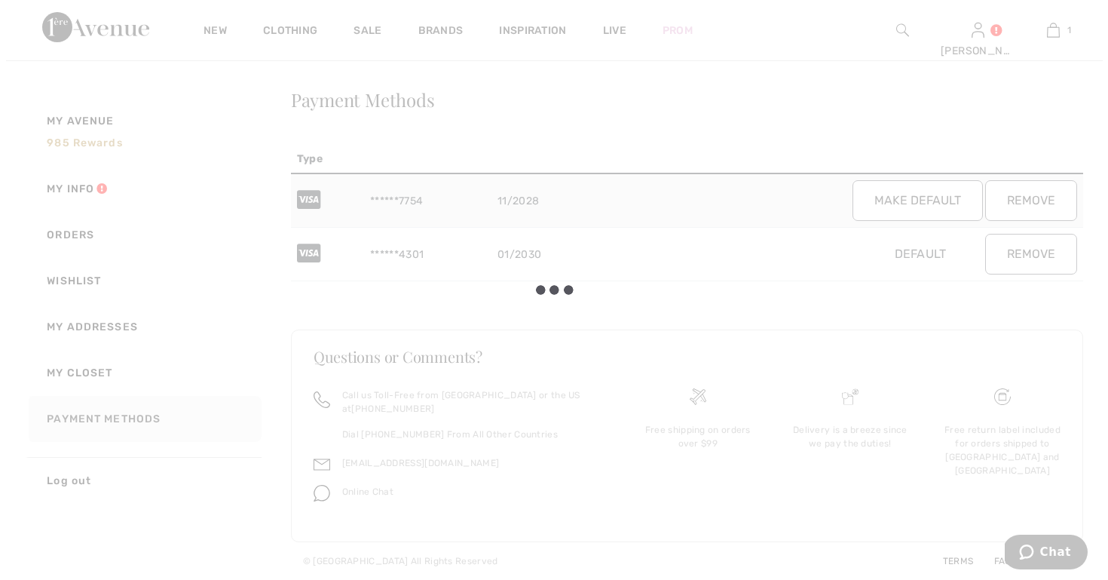
scroll to position [0, 0]
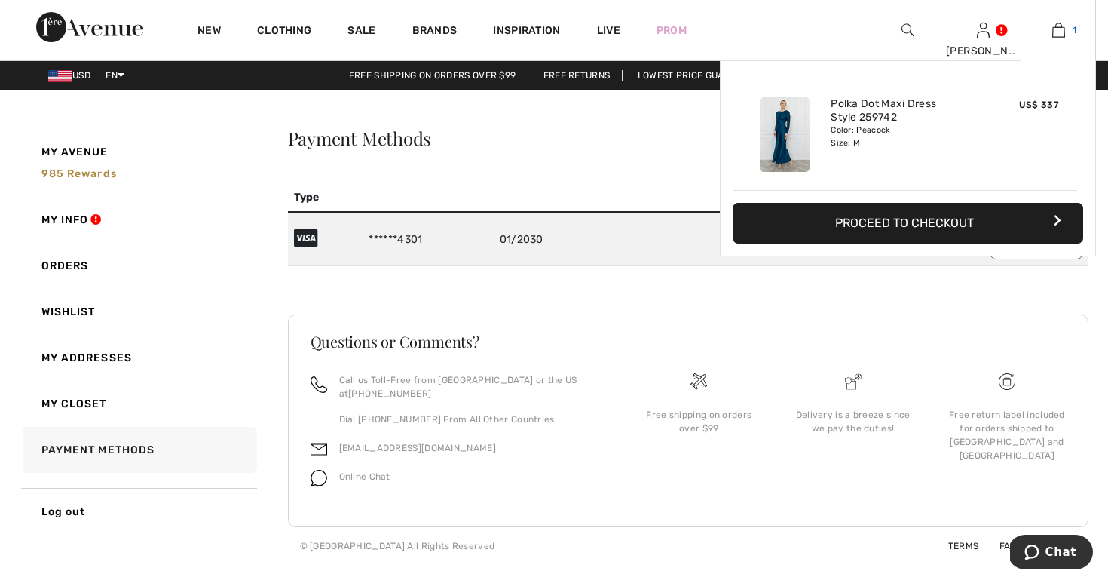
click at [1057, 29] on img at bounding box center [1059, 30] width 13 height 18
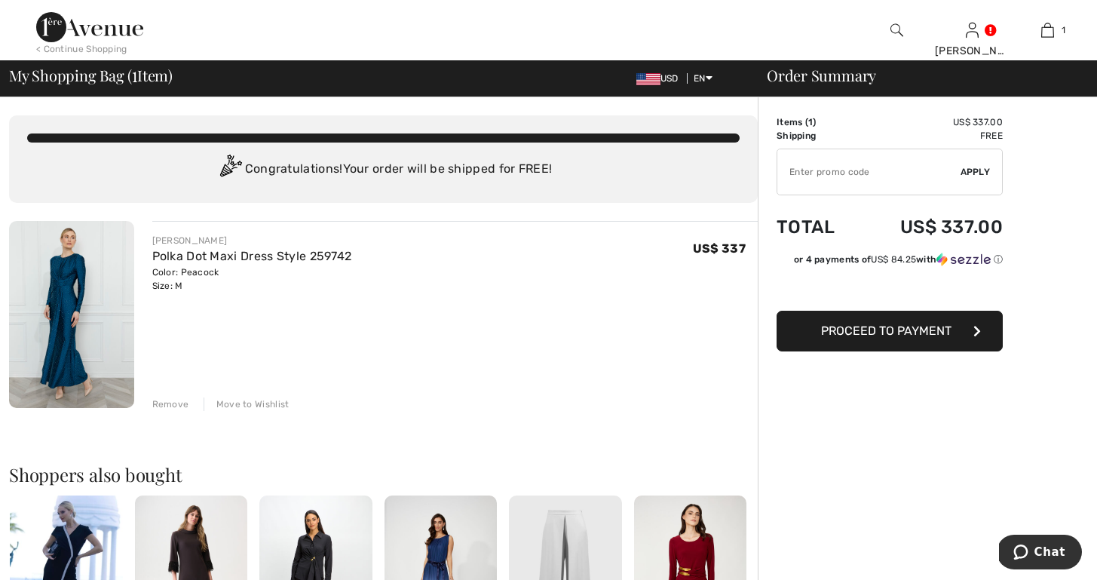
click at [893, 327] on span "Proceed to Payment" at bounding box center [886, 330] width 130 height 14
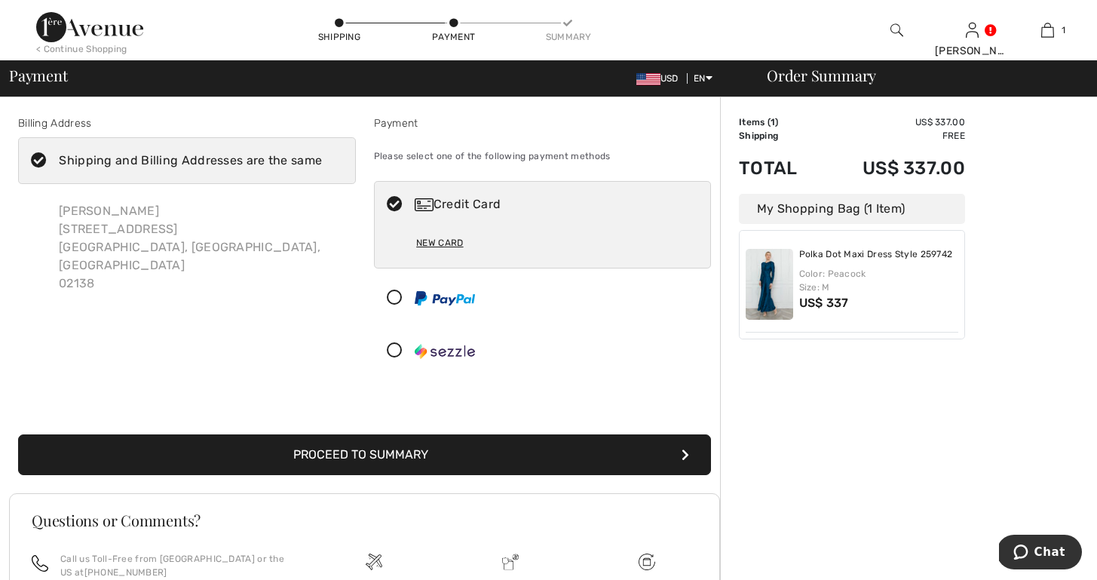
click at [33, 158] on icon at bounding box center [39, 161] width 40 height 16
click at [322, 158] on input "Shipping and Billing Addresses are the same" at bounding box center [327, 160] width 10 height 45
checkbox input "false"
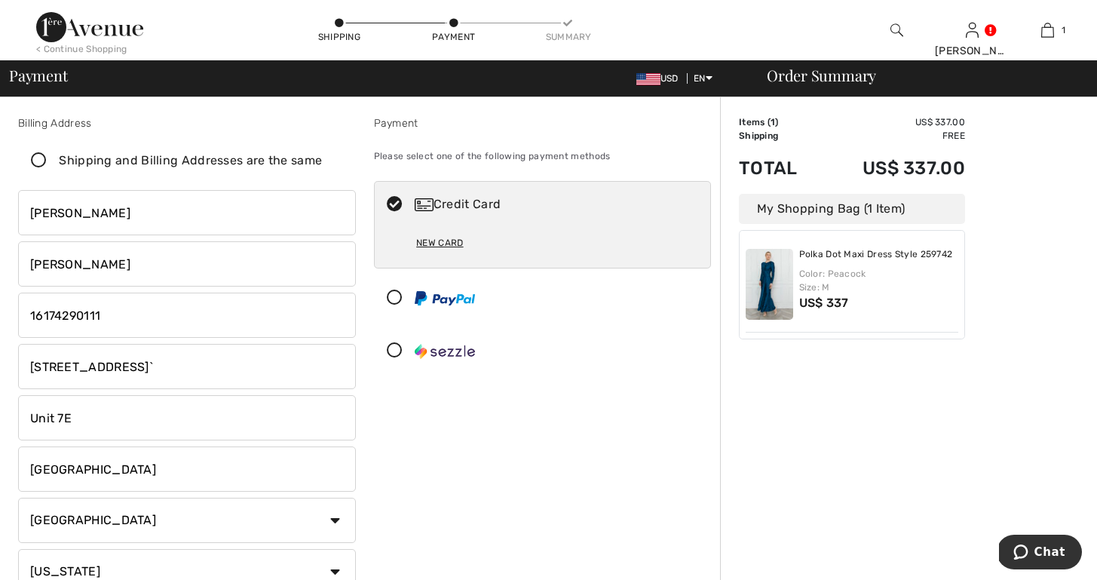
drag, startPoint x: 167, startPoint y: 369, endPoint x: 2, endPoint y: 370, distance: 164.4
click at [2, 371] on div "Billing Address Shipping and Billing Addresses are the same [PERSON_NAME][GEOGR…" at bounding box center [548, 556] width 1097 height 918
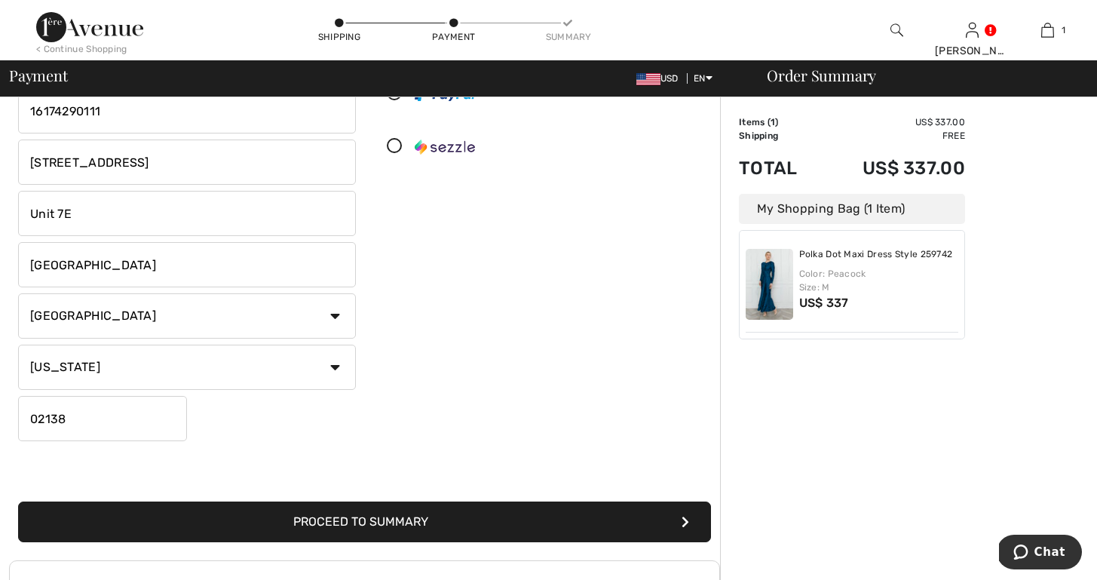
scroll to position [207, 0]
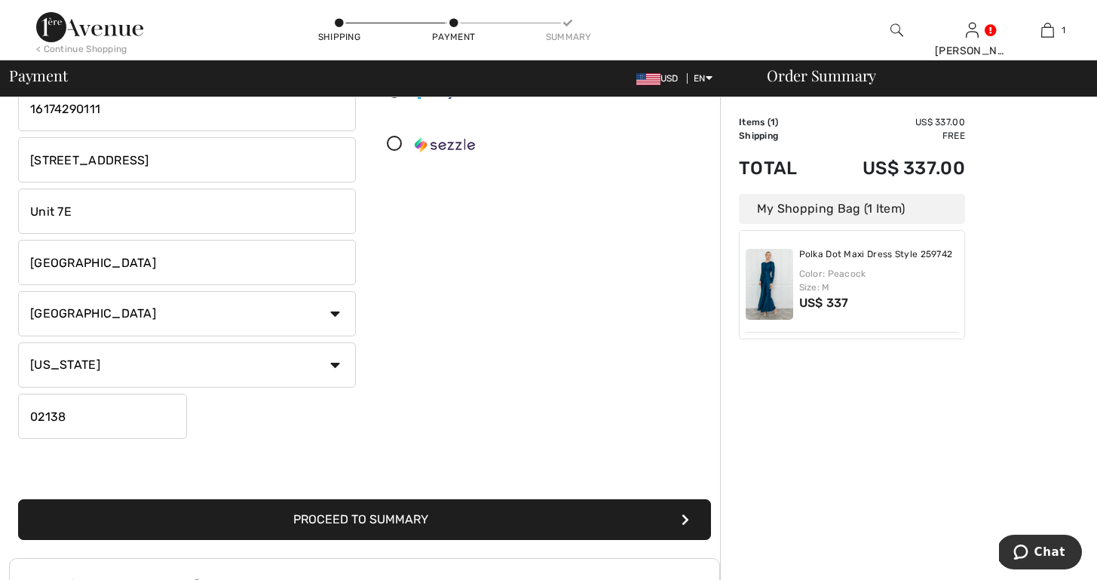
type input "[STREET_ADDRESS]"
drag, startPoint x: 76, startPoint y: 415, endPoint x: -20, endPoint y: 407, distance: 96.9
click at [0, 373] on html "We value your privacy We use cookies to enhance your browsing experience, serve…" at bounding box center [548, 83] width 1097 height 580
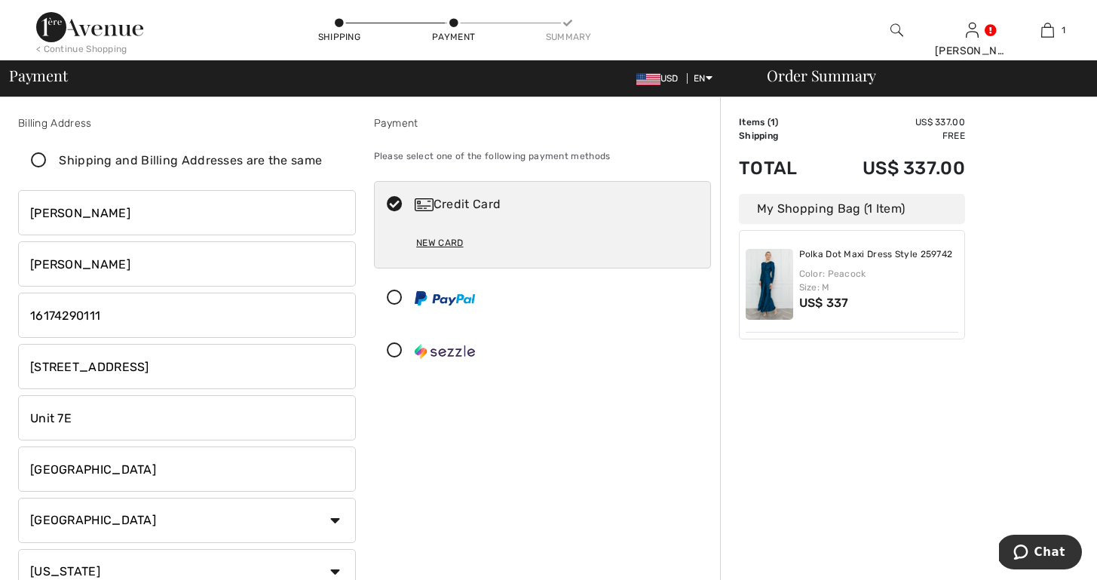
scroll to position [0, 0]
type input "02421"
click at [38, 158] on icon at bounding box center [39, 161] width 40 height 16
click at [322, 158] on input "Shipping and Billing Addresses are the same" at bounding box center [327, 160] width 10 height 45
checkbox input "true"
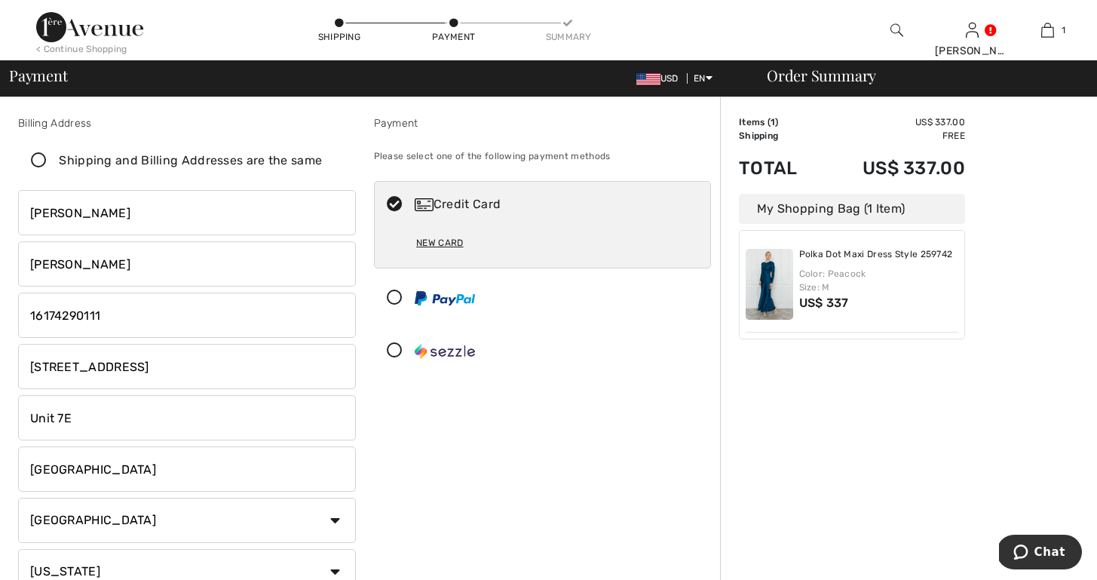
type input "1010 Memorial Drive`"
type input "02138"
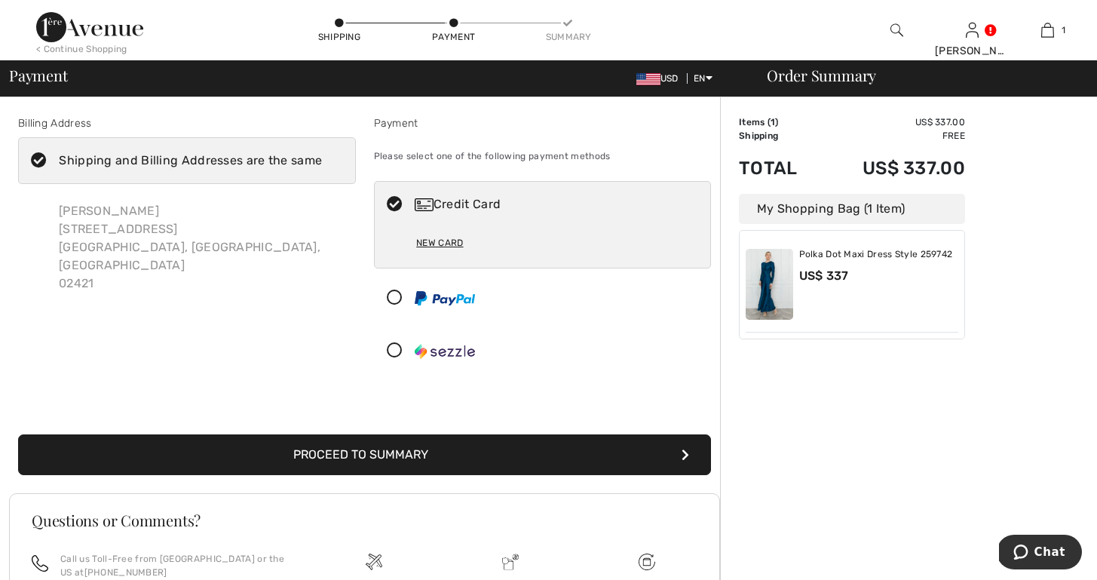
click at [349, 451] on button "Proceed to Summary" at bounding box center [364, 454] width 693 height 41
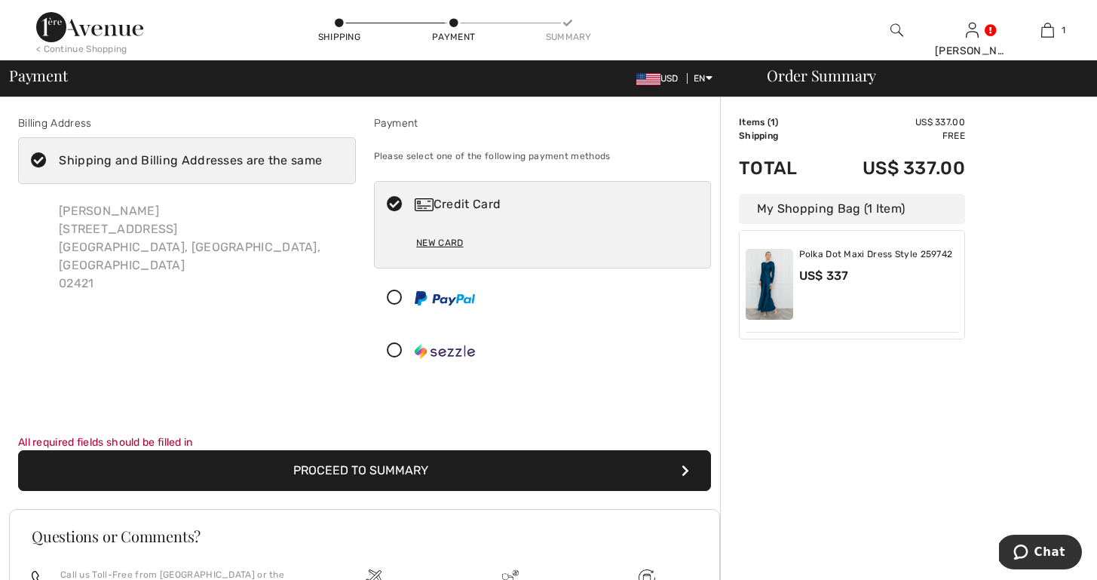
click at [326, 467] on button "Proceed to Summary" at bounding box center [364, 470] width 693 height 41
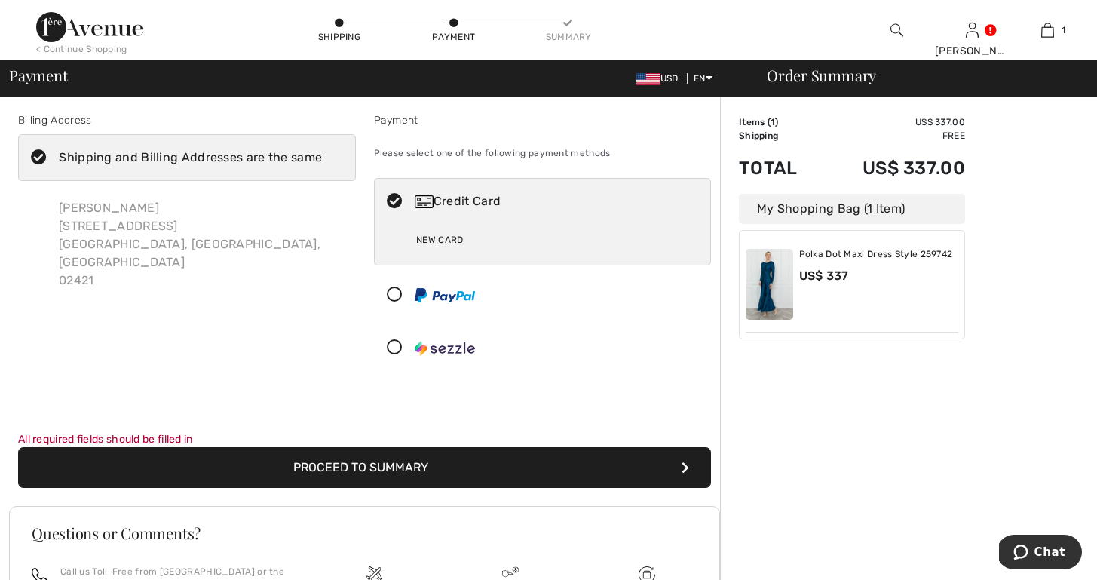
click at [338, 469] on button "Proceed to Summary" at bounding box center [364, 467] width 693 height 41
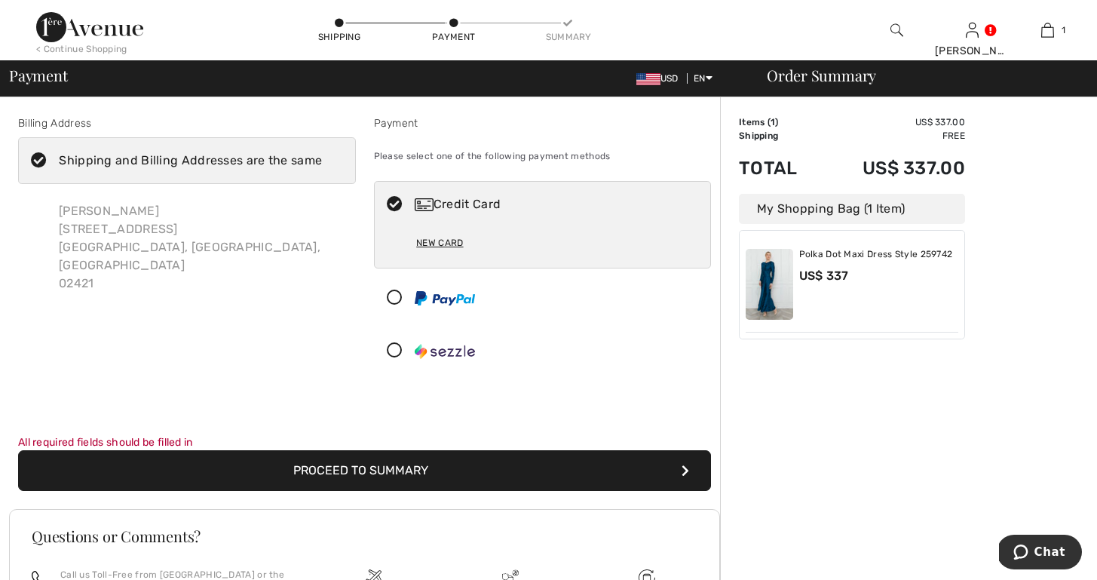
scroll to position [0, 0]
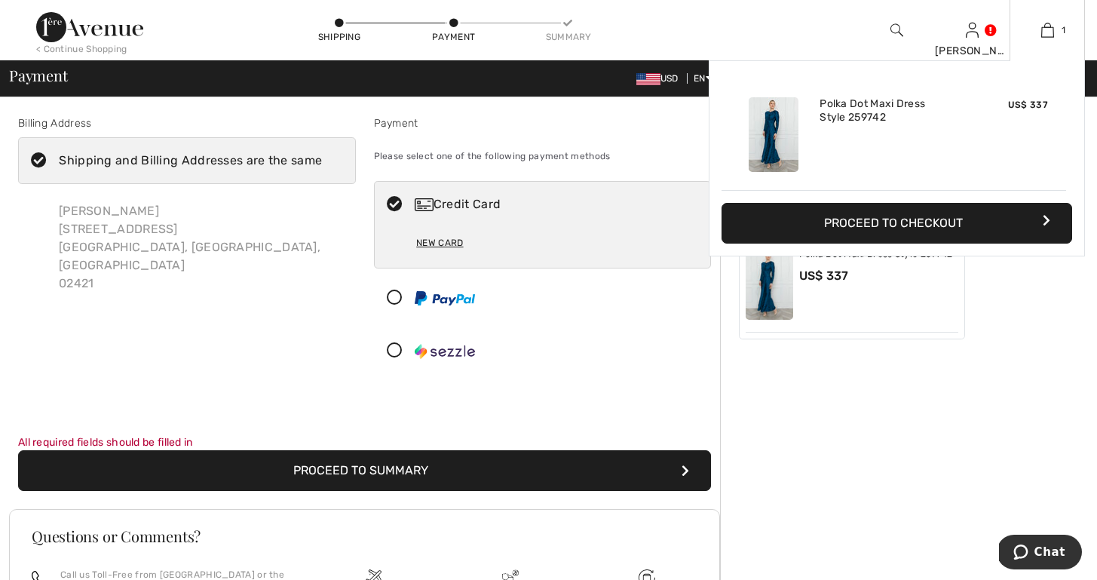
click at [916, 222] on button "Proceed to Checkout" at bounding box center [897, 223] width 351 height 41
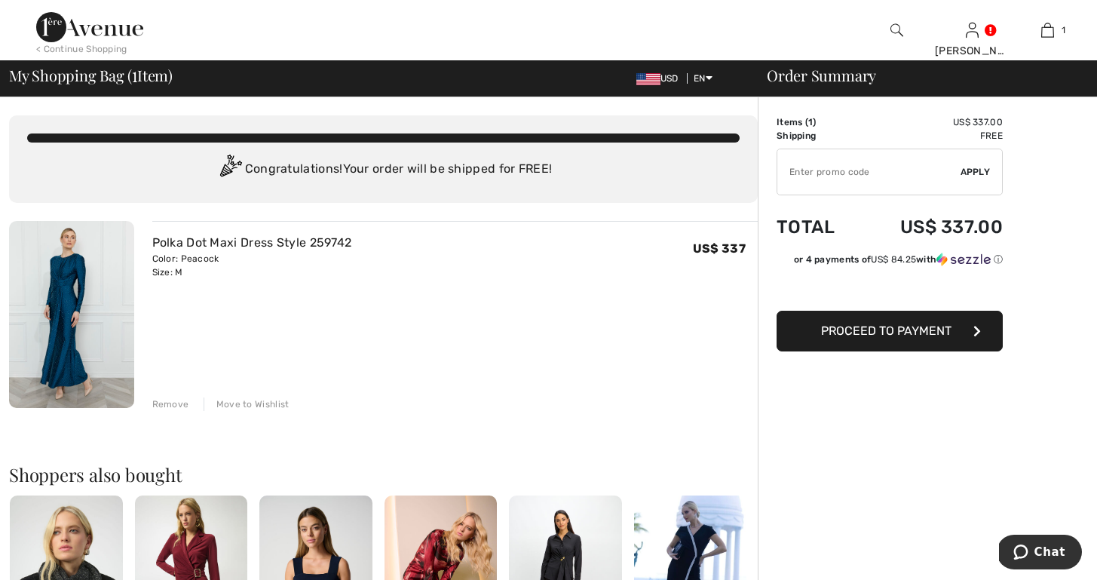
click at [864, 331] on span "Proceed to Payment" at bounding box center [886, 330] width 130 height 14
click at [930, 328] on span "Proceed to Payment" at bounding box center [886, 330] width 130 height 14
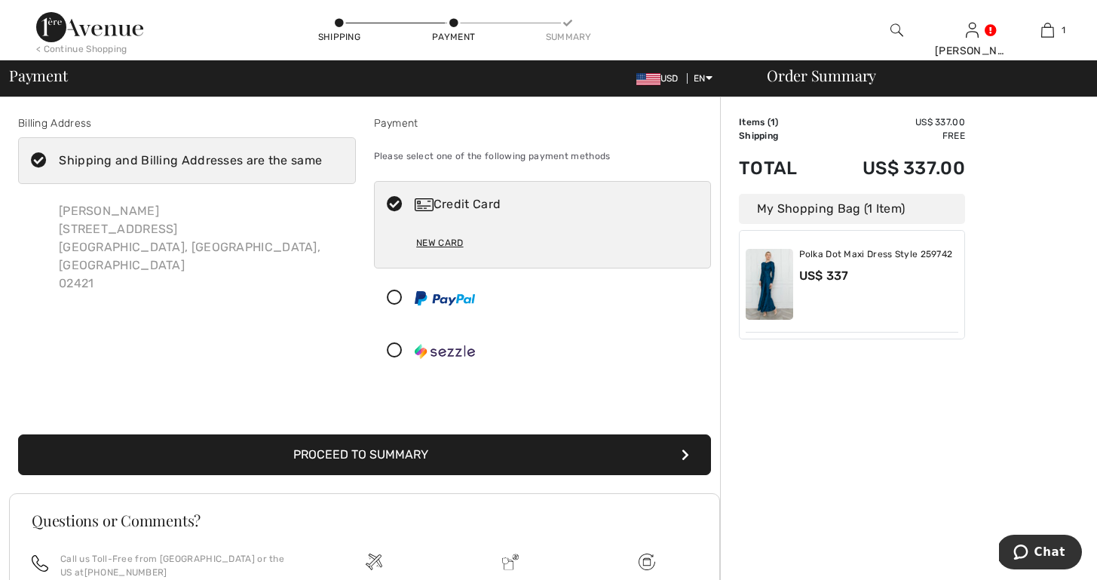
click at [385, 452] on button "Proceed to Summary" at bounding box center [364, 454] width 693 height 41
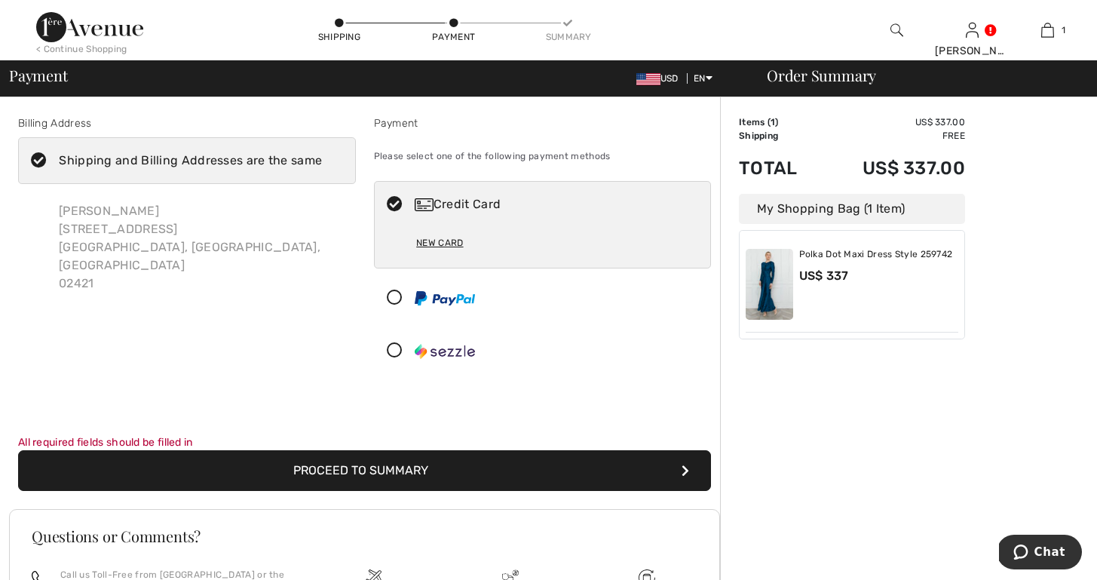
click at [368, 464] on button "Proceed to Summary" at bounding box center [364, 470] width 693 height 41
click at [862, 253] on link "Polka Dot Maxi Dress Style 259742" at bounding box center [876, 255] width 154 height 12
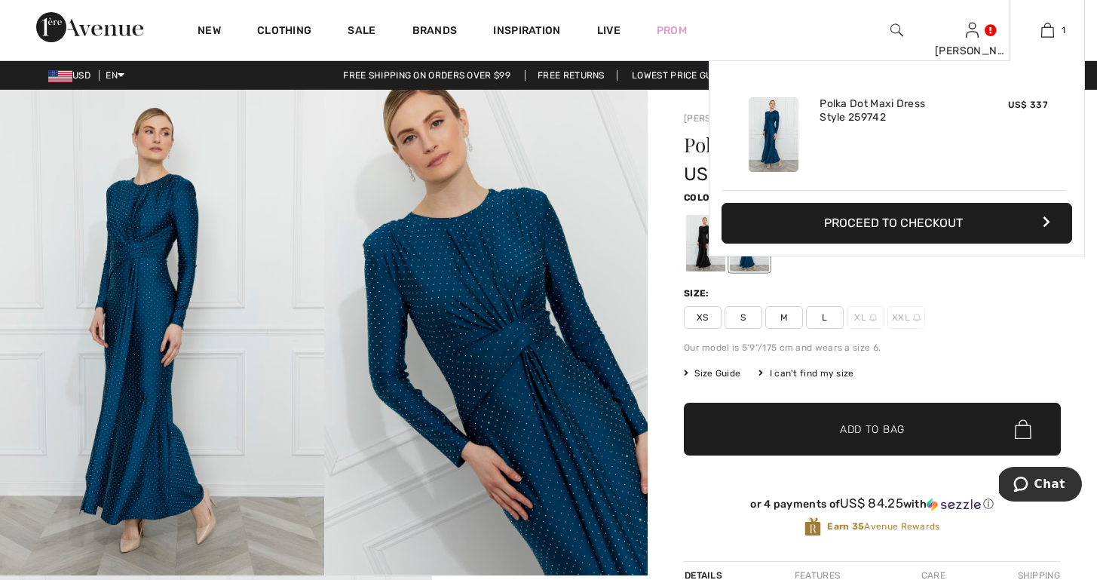
click at [911, 224] on button "Proceed to Checkout" at bounding box center [897, 223] width 351 height 41
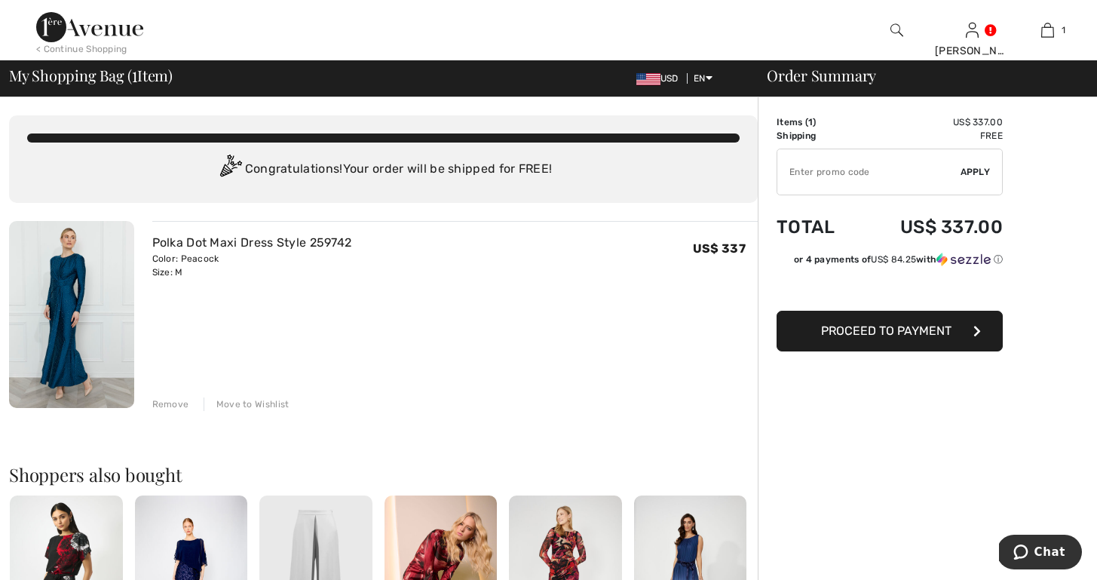
click at [891, 329] on span "Proceed to Payment" at bounding box center [886, 330] width 130 height 14
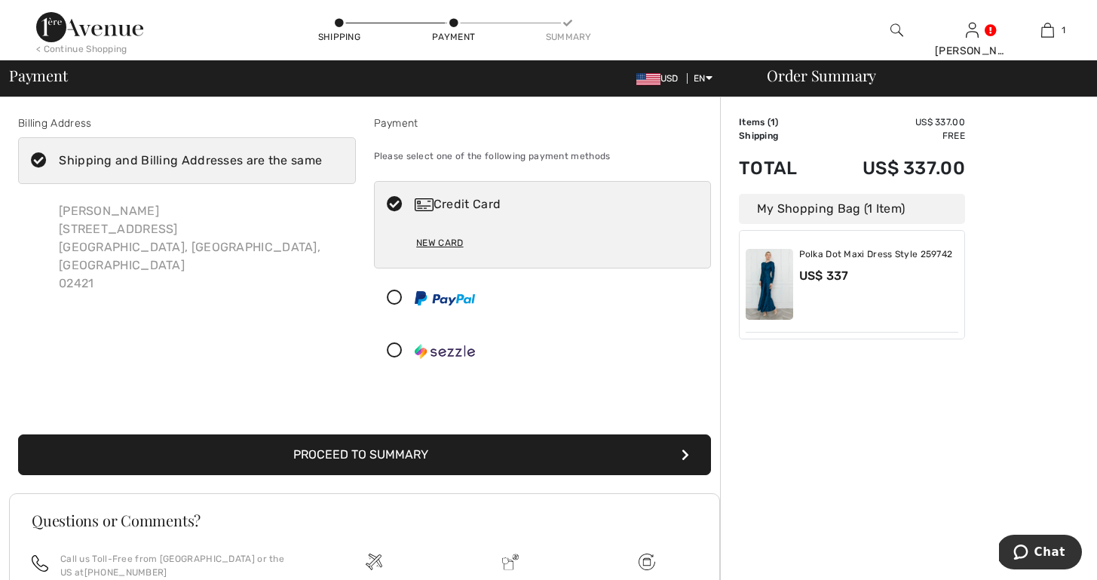
click at [342, 452] on button "Proceed to Summary" at bounding box center [364, 454] width 693 height 41
click at [342, 454] on button "Proceed to Summary" at bounding box center [364, 454] width 693 height 41
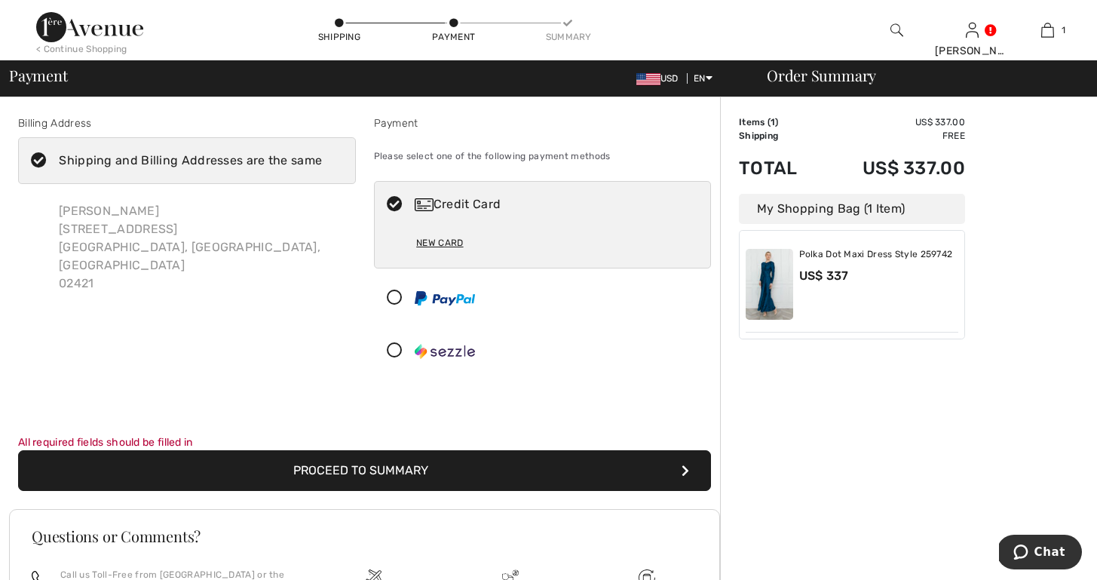
click at [316, 470] on button "Proceed to Summary" at bounding box center [364, 470] width 693 height 41
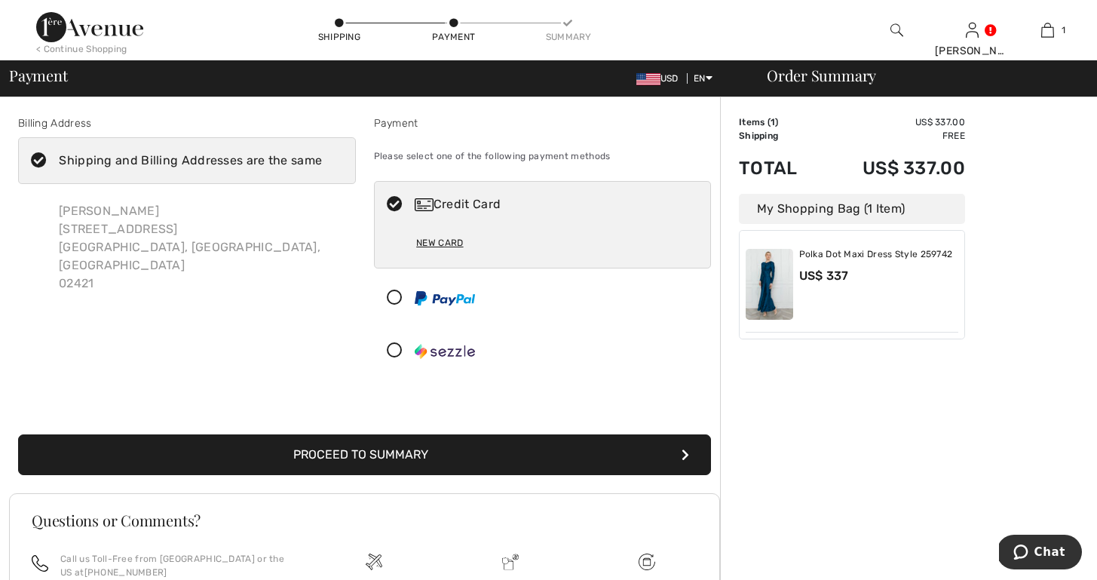
click at [345, 453] on button "Proceed to Summary" at bounding box center [364, 454] width 693 height 41
click at [351, 454] on button "Proceed to Summary" at bounding box center [364, 454] width 693 height 41
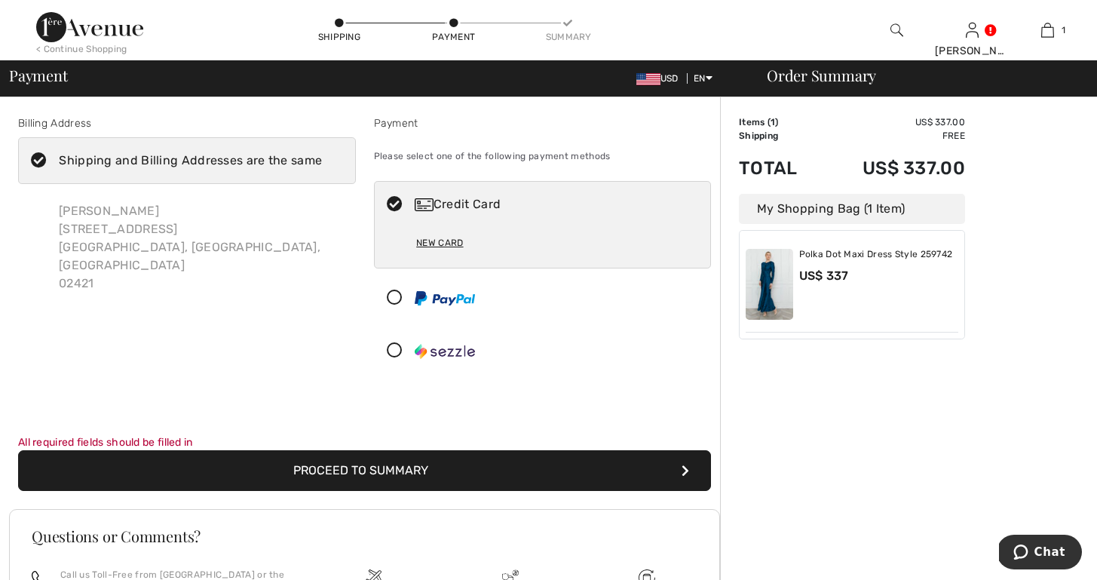
click at [356, 468] on button "Proceed to Summary" at bounding box center [364, 470] width 693 height 41
